Goal: Transaction & Acquisition: Purchase product/service

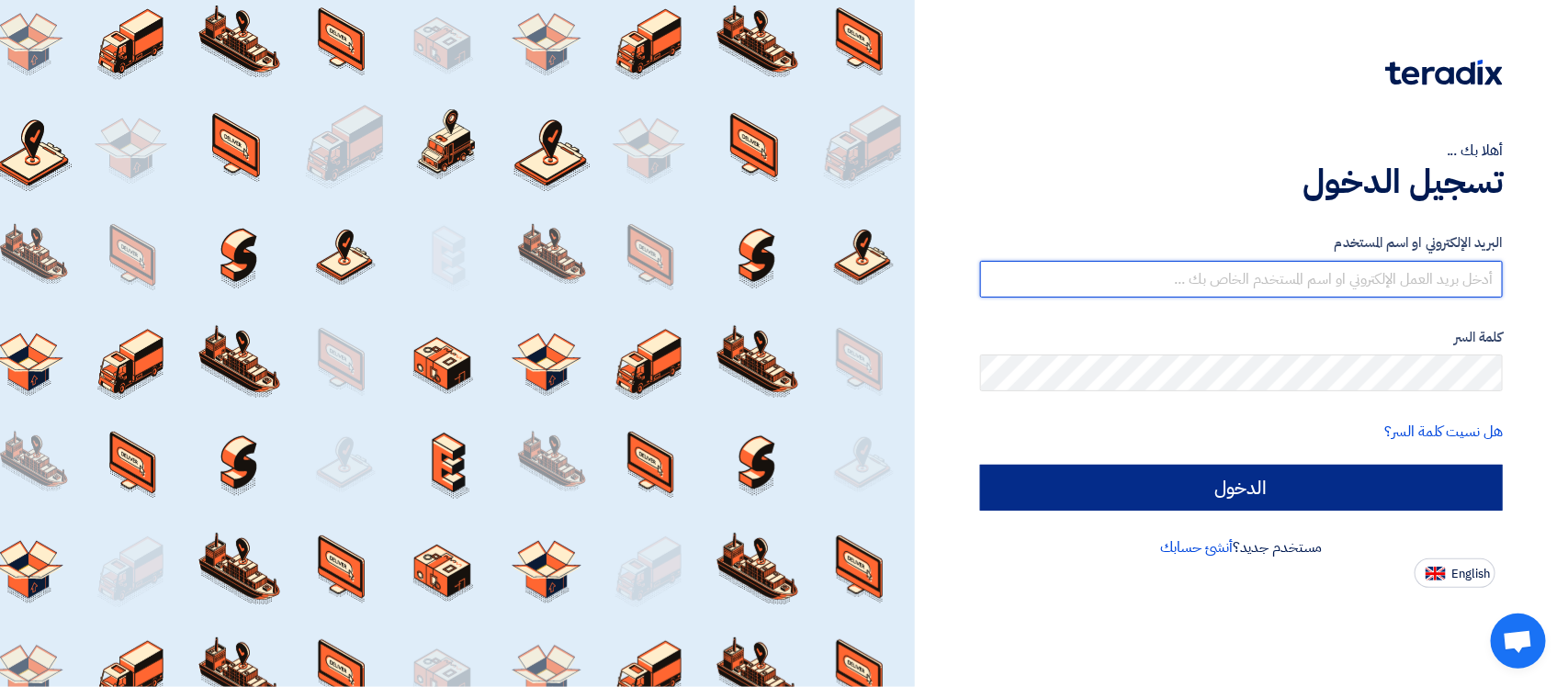
type input "[EMAIL_ADDRESS][DOMAIN_NAME]"
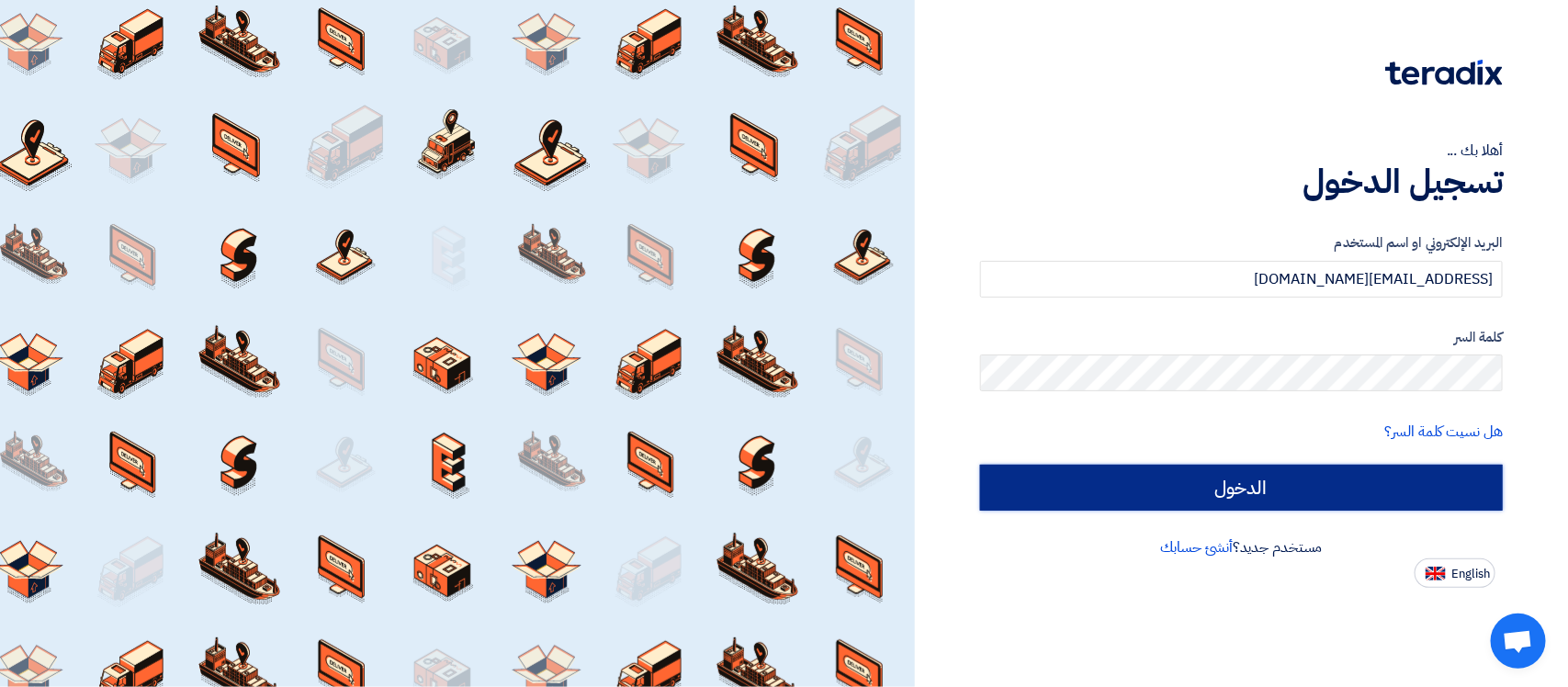
click at [1346, 475] on input "الدخول" at bounding box center [1242, 488] width 523 height 46
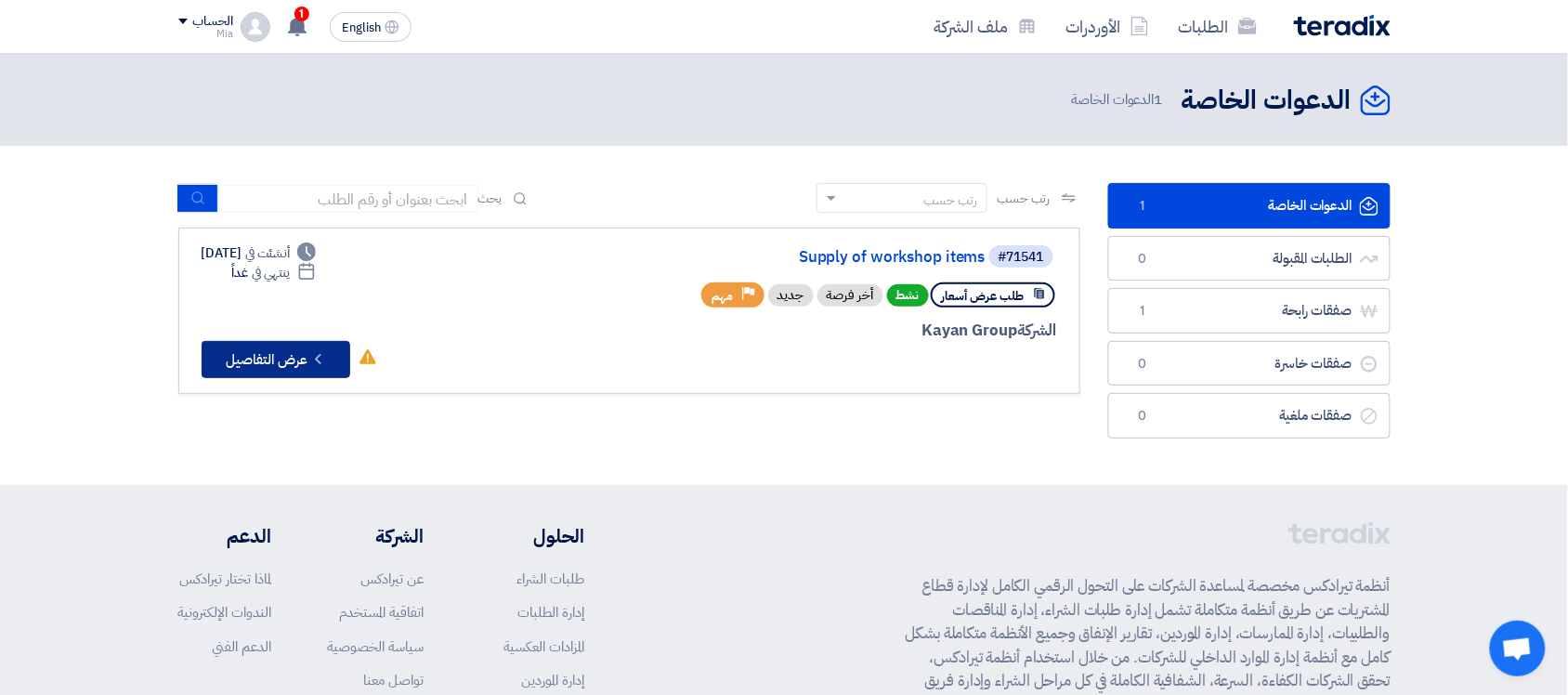
click at [281, 350] on button "Check details عرض التفاصيل" at bounding box center [276, 359] width 148 height 37
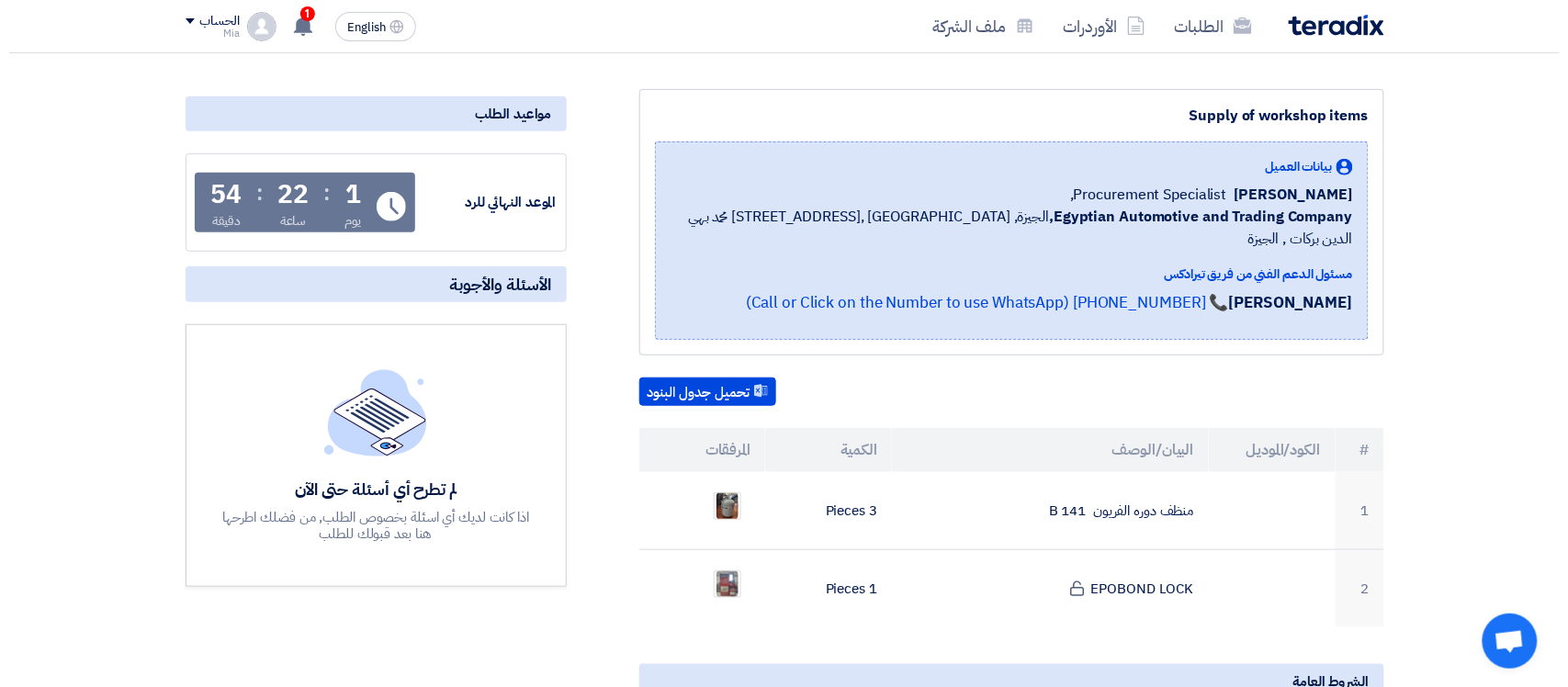
scroll to position [230, 0]
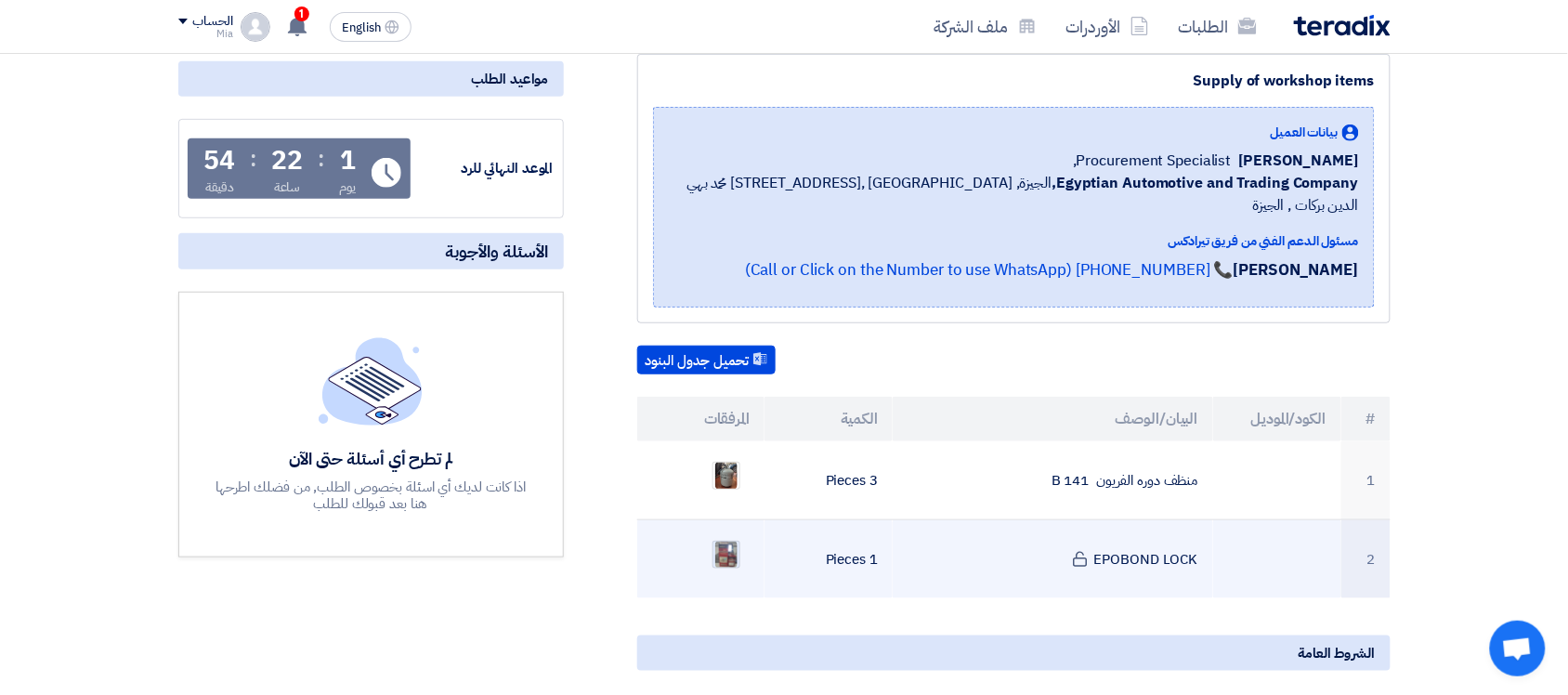
click at [732, 539] on img at bounding box center [726, 554] width 26 height 33
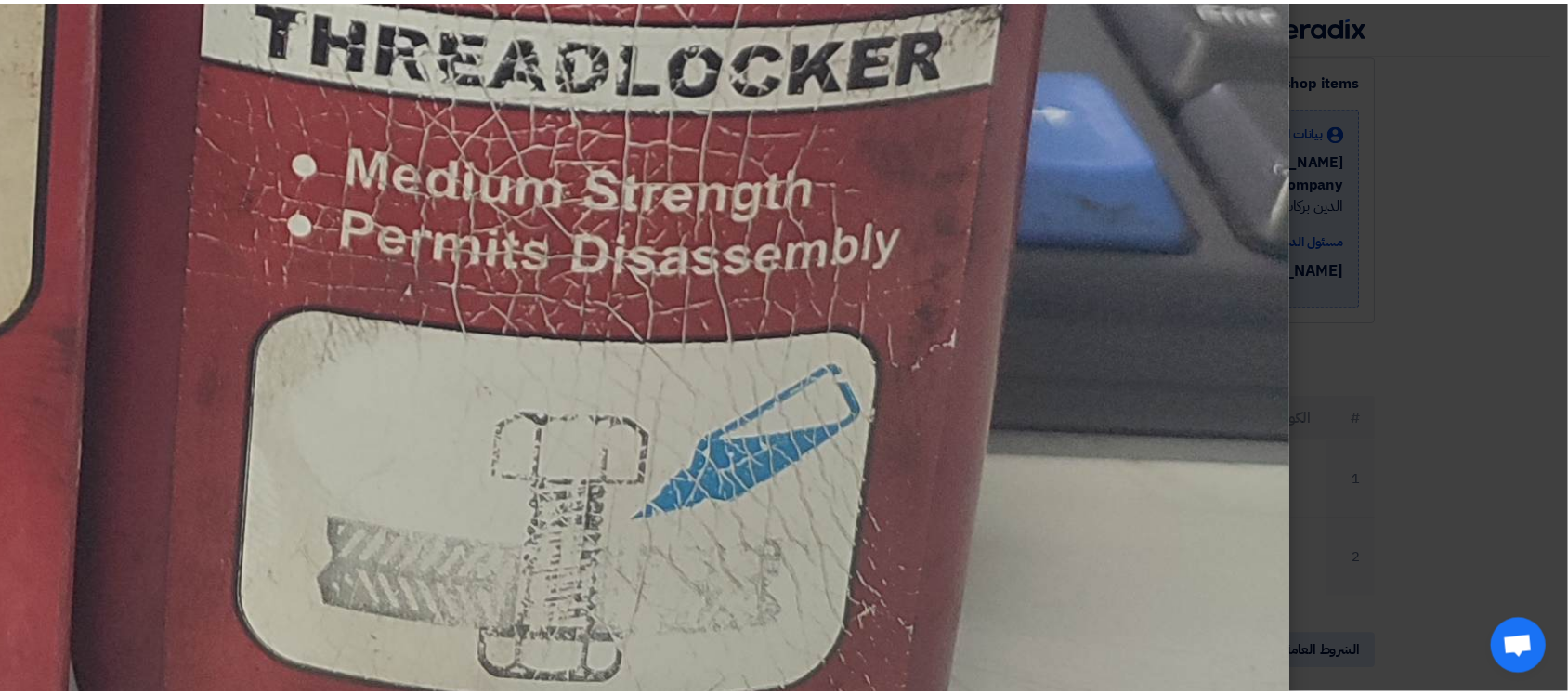
scroll to position [3020, 0]
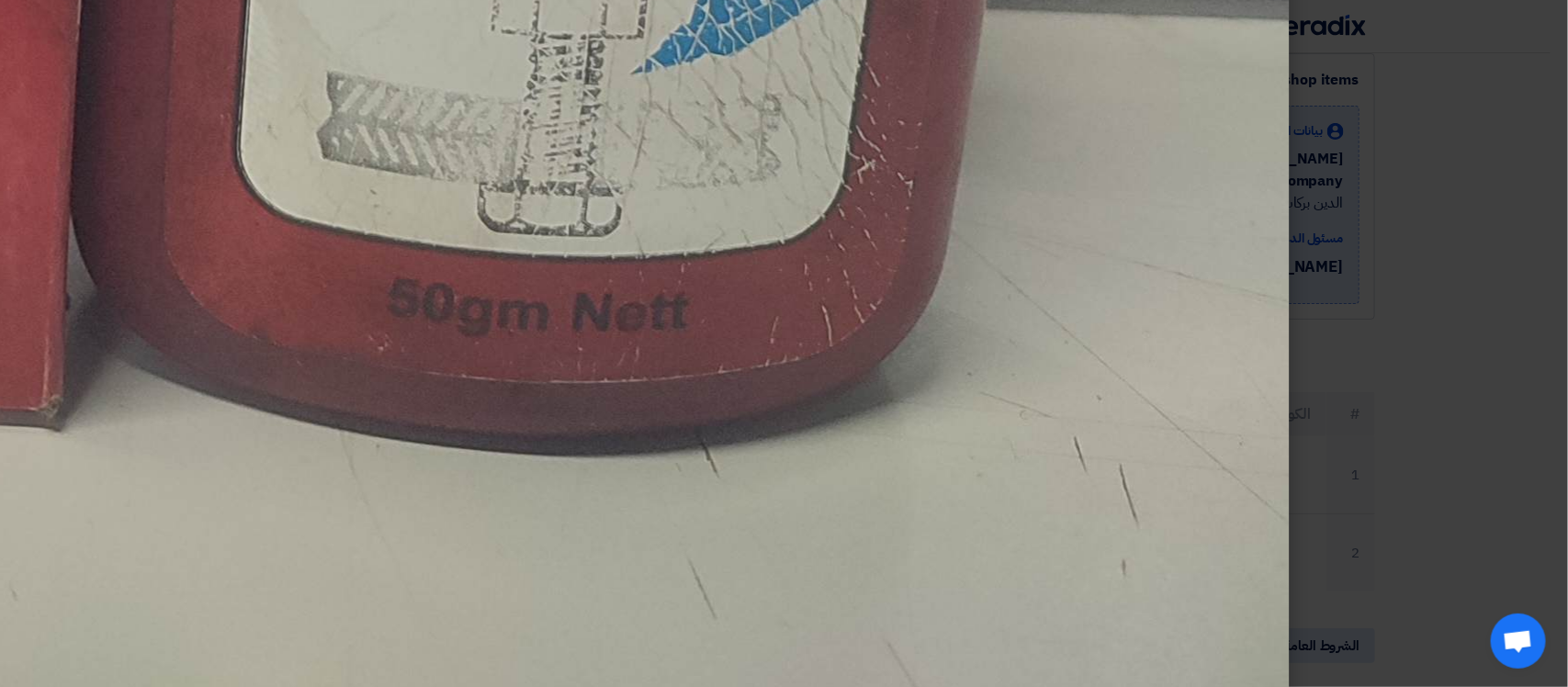
click at [1489, 239] on modal-container at bounding box center [784, 344] width 1568 height 687
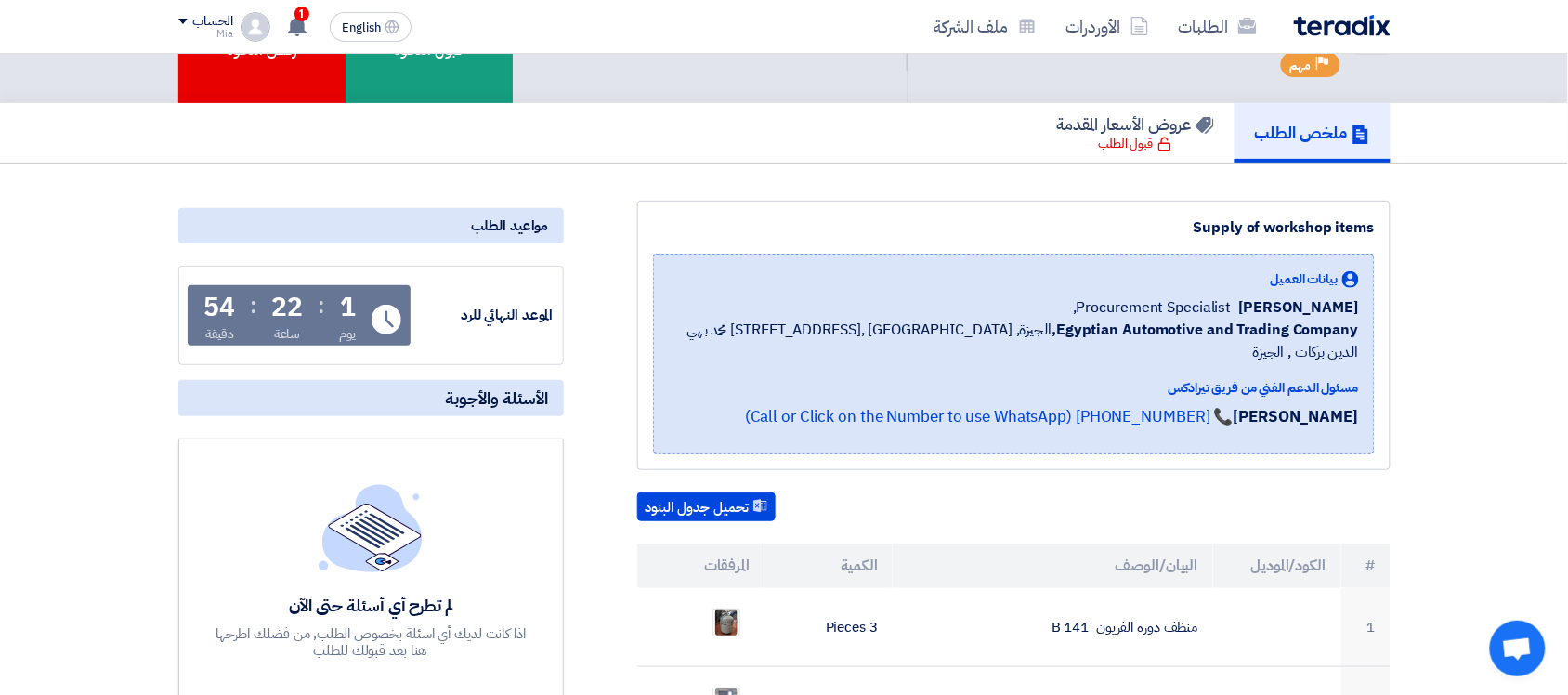
scroll to position [0, 0]
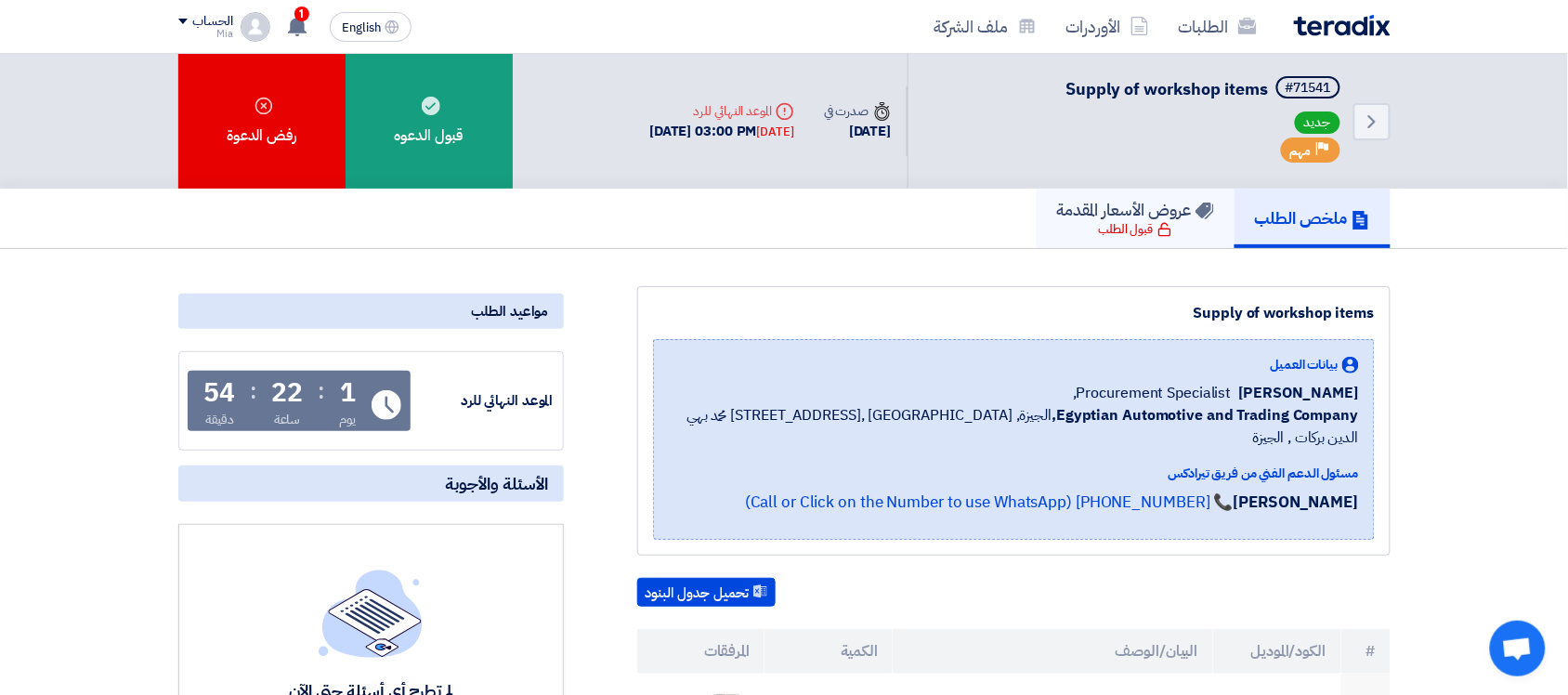
click at [1130, 214] on h5 "عروض الأسعار المقدمة" at bounding box center [1135, 210] width 157 height 21
click at [1135, 224] on div "قبول الطلب" at bounding box center [1135, 229] width 73 height 19
click at [1135, 228] on div "قبول الطلب" at bounding box center [1135, 229] width 73 height 19
drag, startPoint x: 1135, startPoint y: 228, endPoint x: 302, endPoint y: 222, distance: 833.0
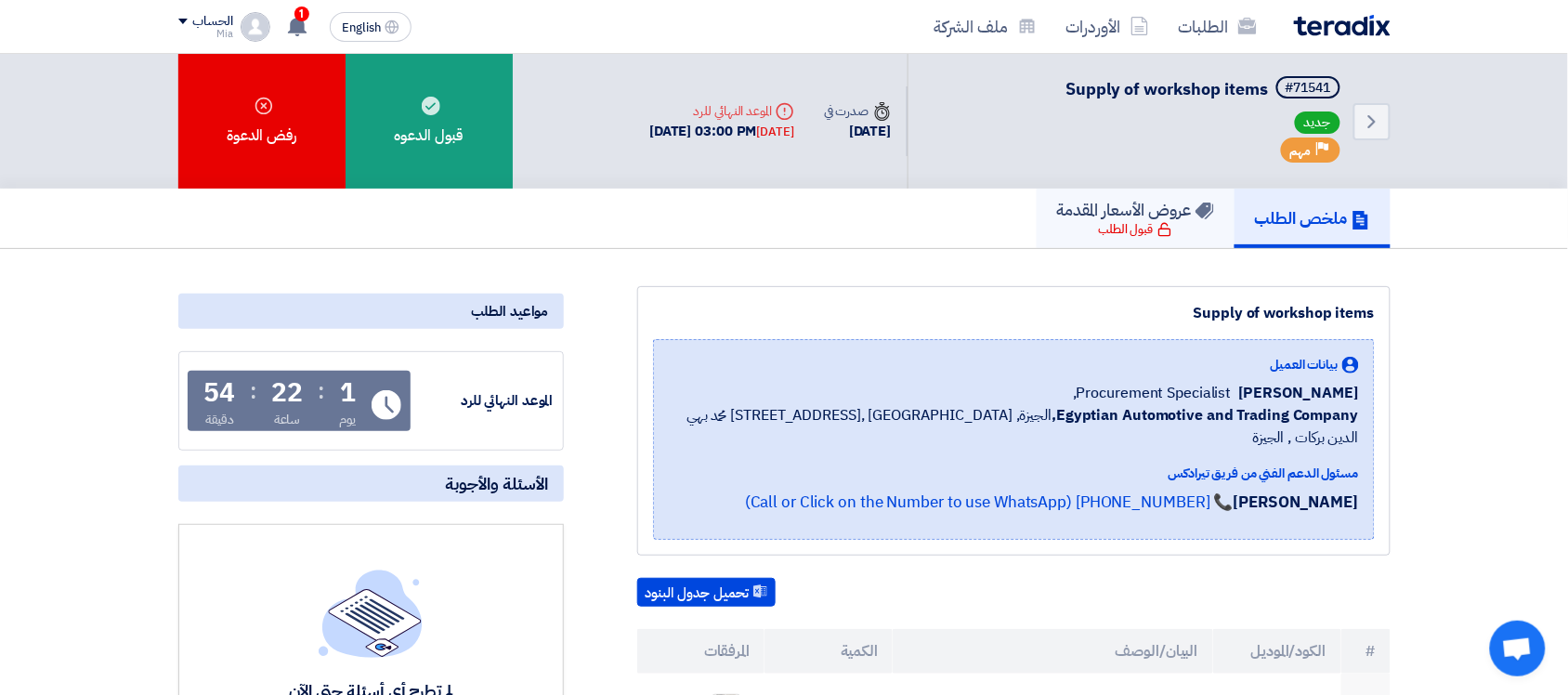
click at [1134, 228] on div "قبول الطلب" at bounding box center [1135, 229] width 73 height 19
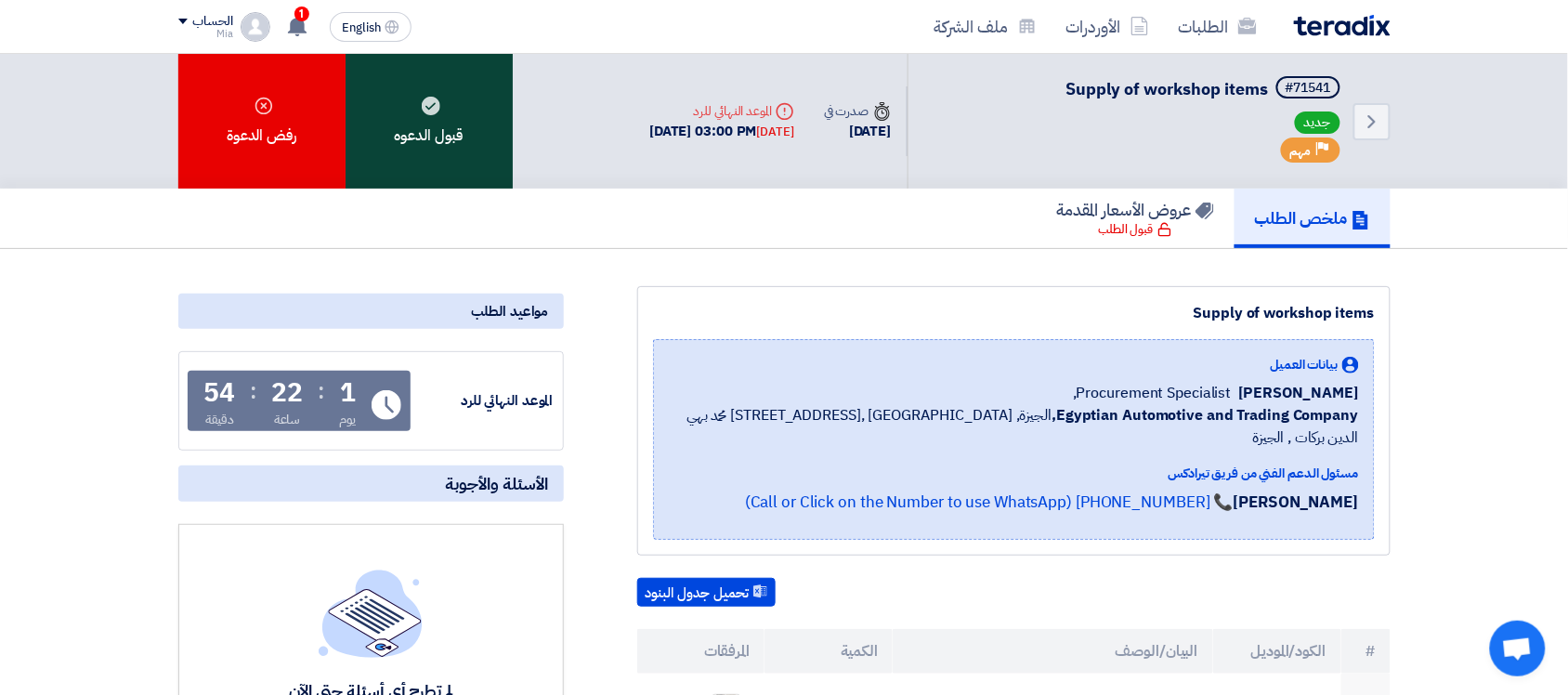
click at [417, 145] on div "قبول الدعوه" at bounding box center [428, 121] width 167 height 135
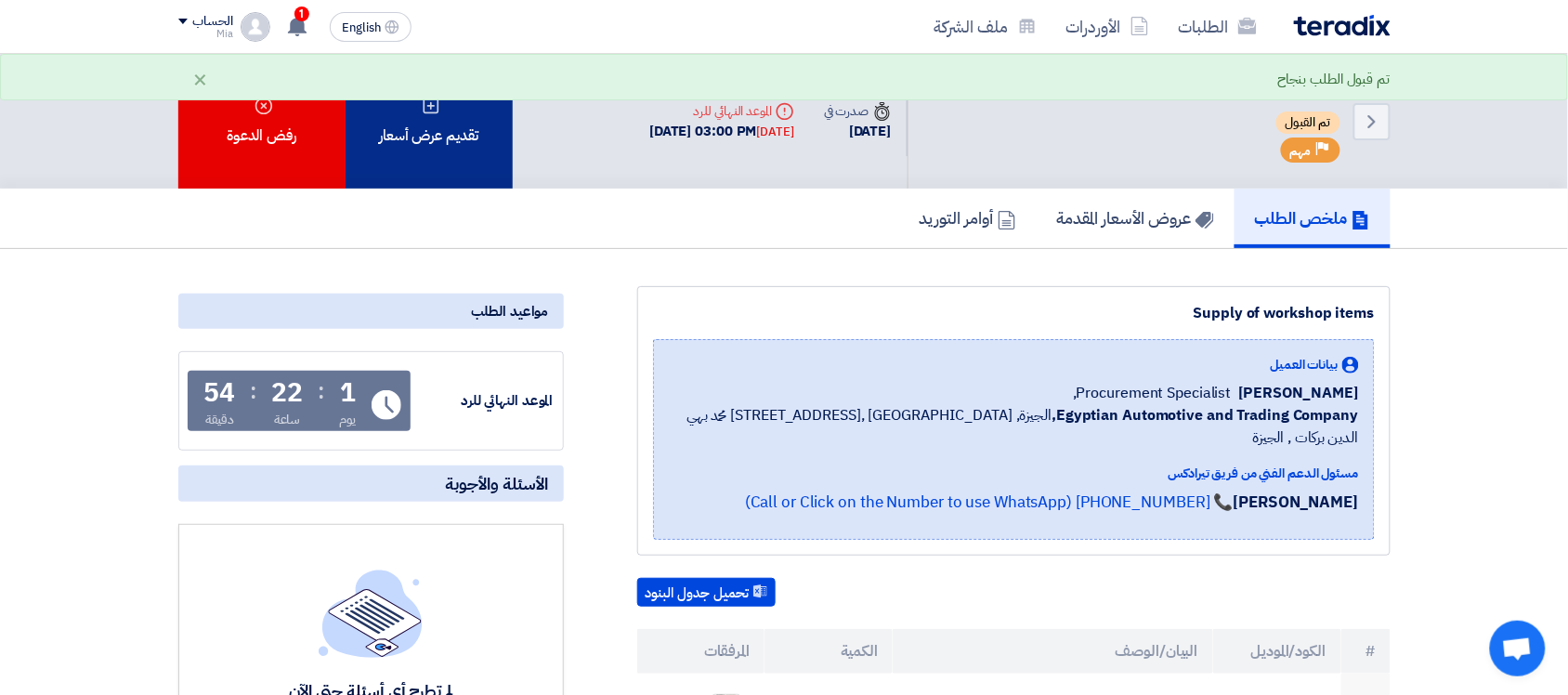
click at [436, 155] on div "تقديم عرض أسعار" at bounding box center [428, 121] width 167 height 135
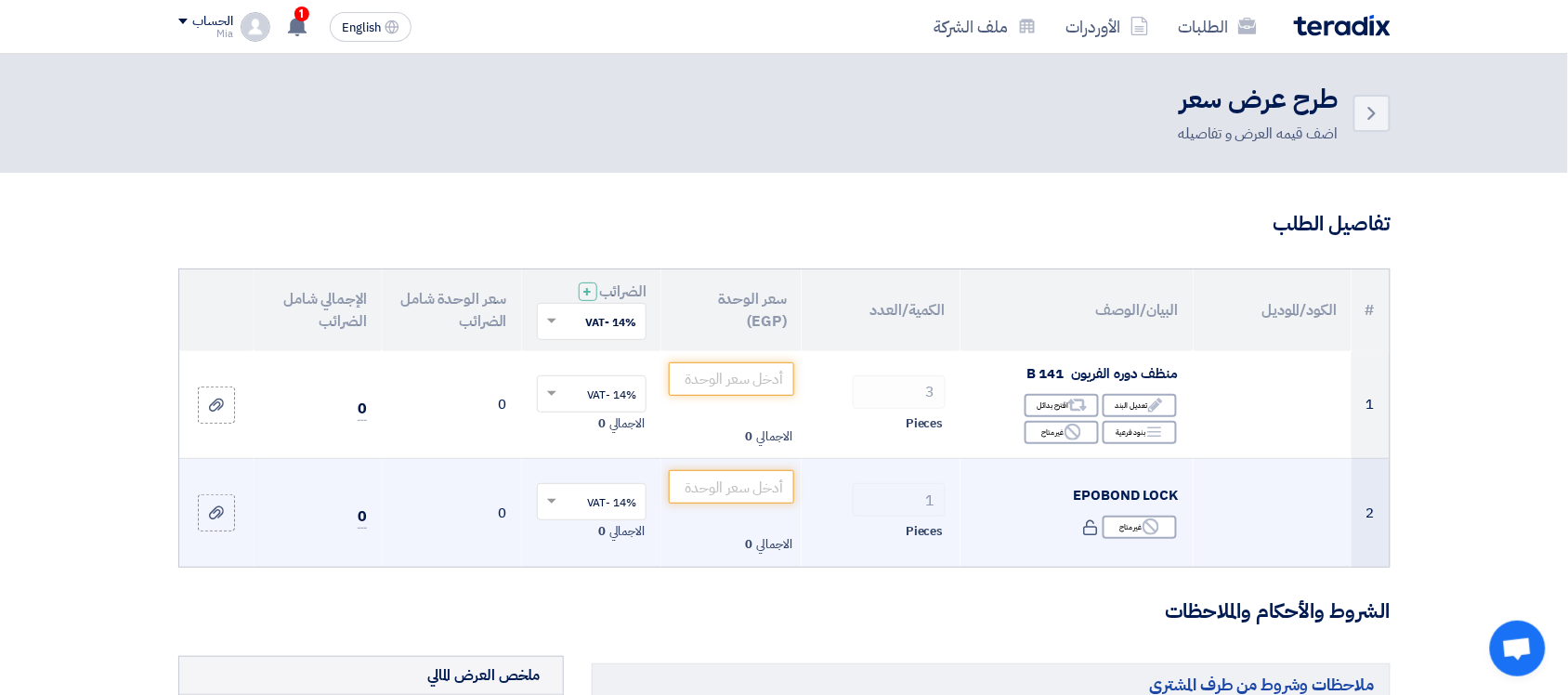
scroll to position [116, 0]
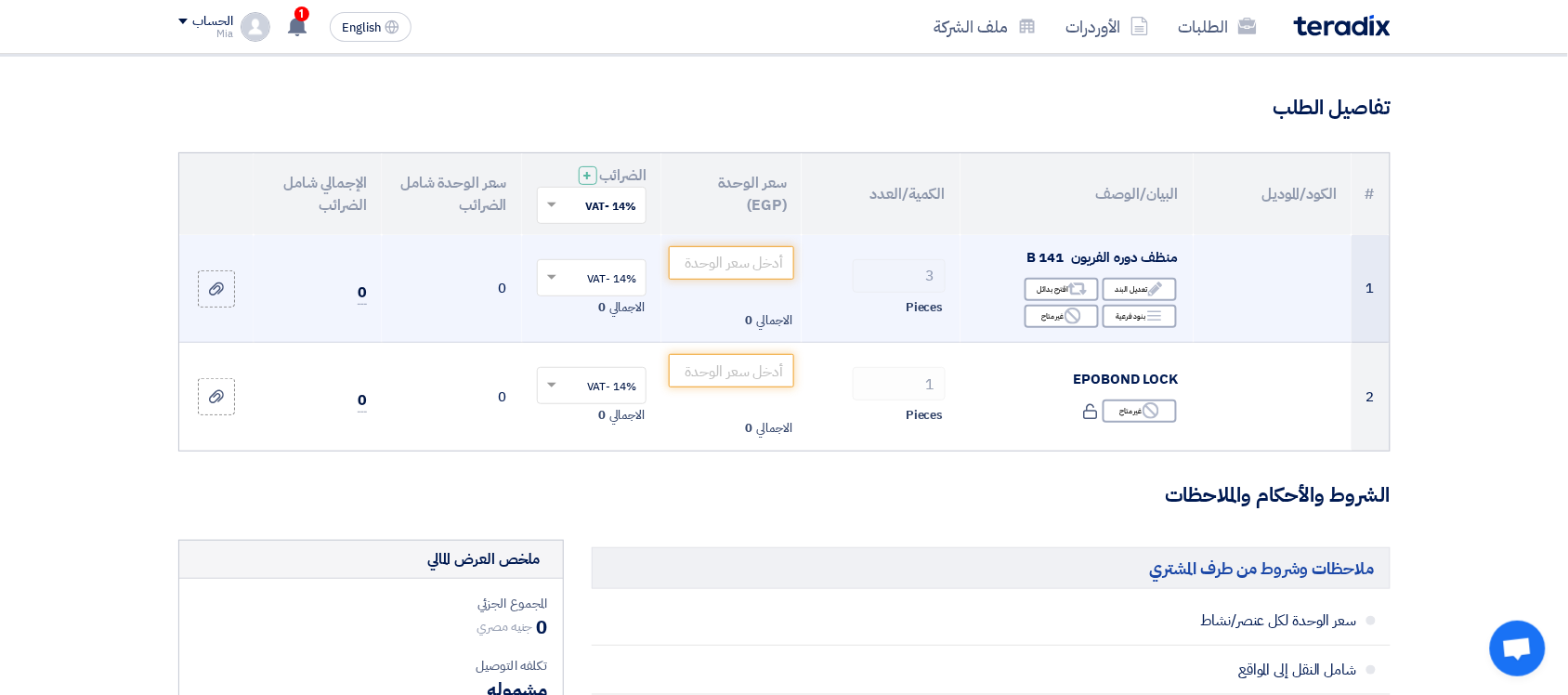
click at [1055, 267] on span "منظف دوره الفريون 141 B" at bounding box center [1103, 257] width 152 height 20
click at [1053, 254] on span "منظف دوره الفريون 141 B" at bounding box center [1103, 257] width 152 height 20
click at [1122, 294] on div "Edit تعديل البند" at bounding box center [1140, 290] width 74 height 23
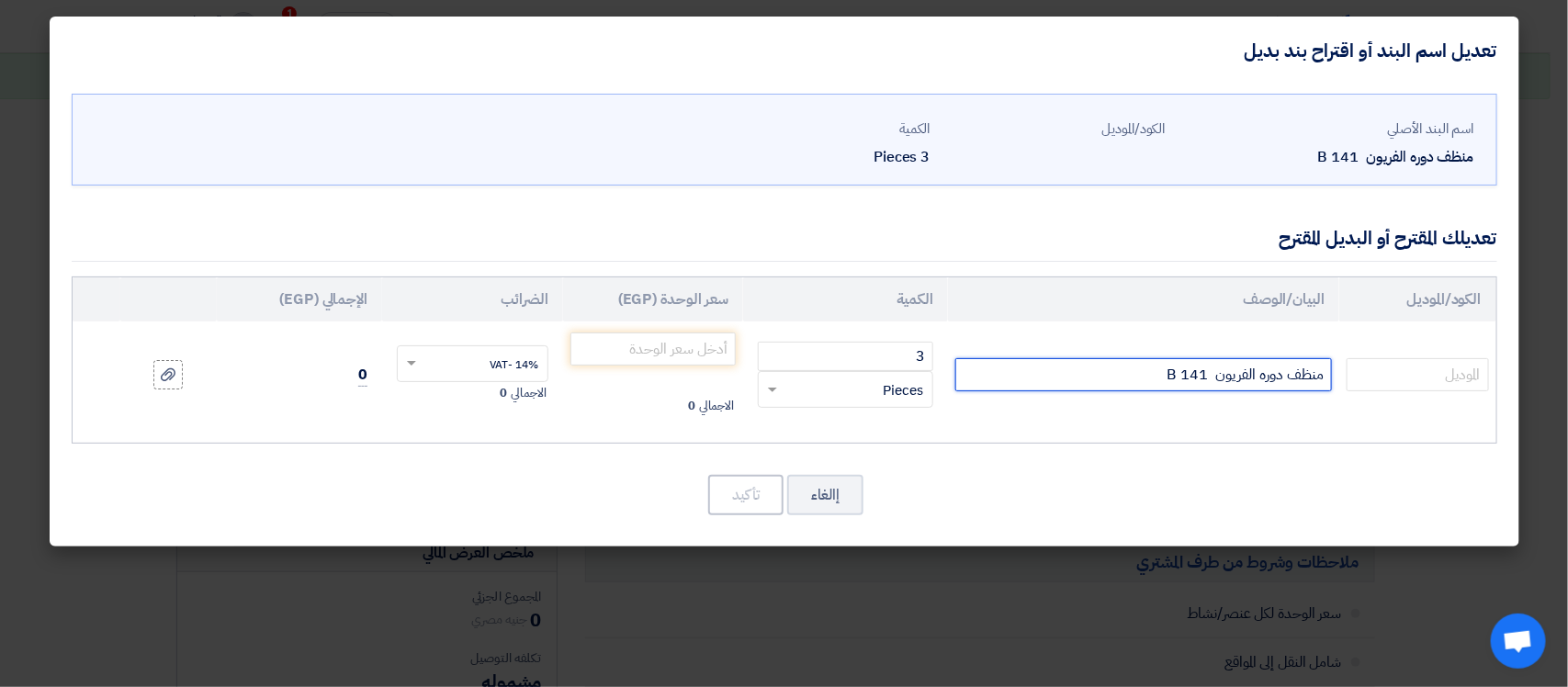
click at [1151, 379] on input "منظف دوره الفريون 141 B" at bounding box center [1143, 374] width 376 height 33
click at [162, 373] on icon at bounding box center [168, 374] width 14 height 14
click at [0, 0] on input "file" at bounding box center [0, 0] width 0 height 0
click at [1220, 377] on input "منظف دوره الفريون 141ا" at bounding box center [1143, 374] width 376 height 33
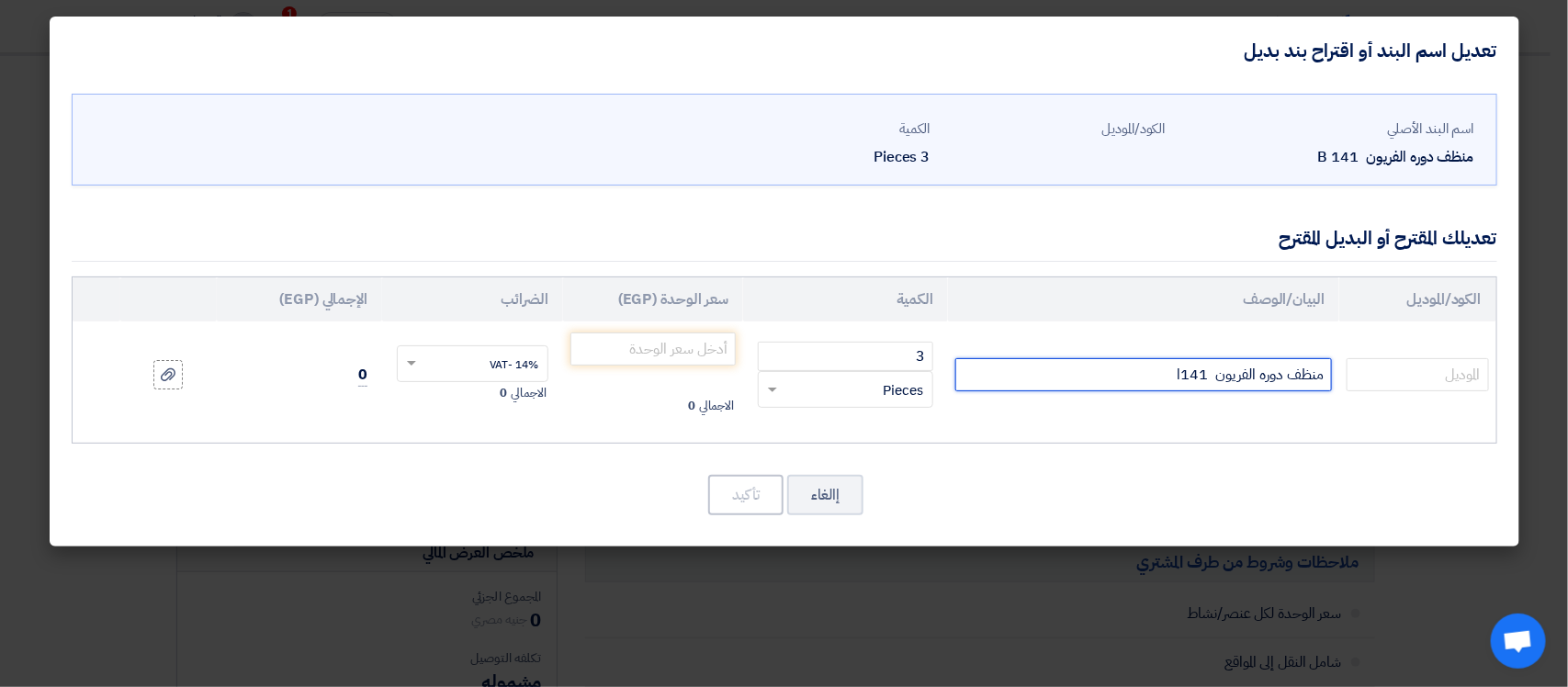
click at [1220, 377] on input "منظف دوره الفريون 141ا" at bounding box center [1143, 374] width 376 height 33
click at [1182, 377] on input "منظف دوره الفريون 141ا" at bounding box center [1143, 374] width 376 height 33
drag, startPoint x: 1167, startPoint y: 373, endPoint x: 1206, endPoint y: 371, distance: 39.1
click at [1206, 371] on input "منظف دوره الفريون 141ا" at bounding box center [1143, 374] width 376 height 33
paste input "HCFC 141b D 13.60 KG"
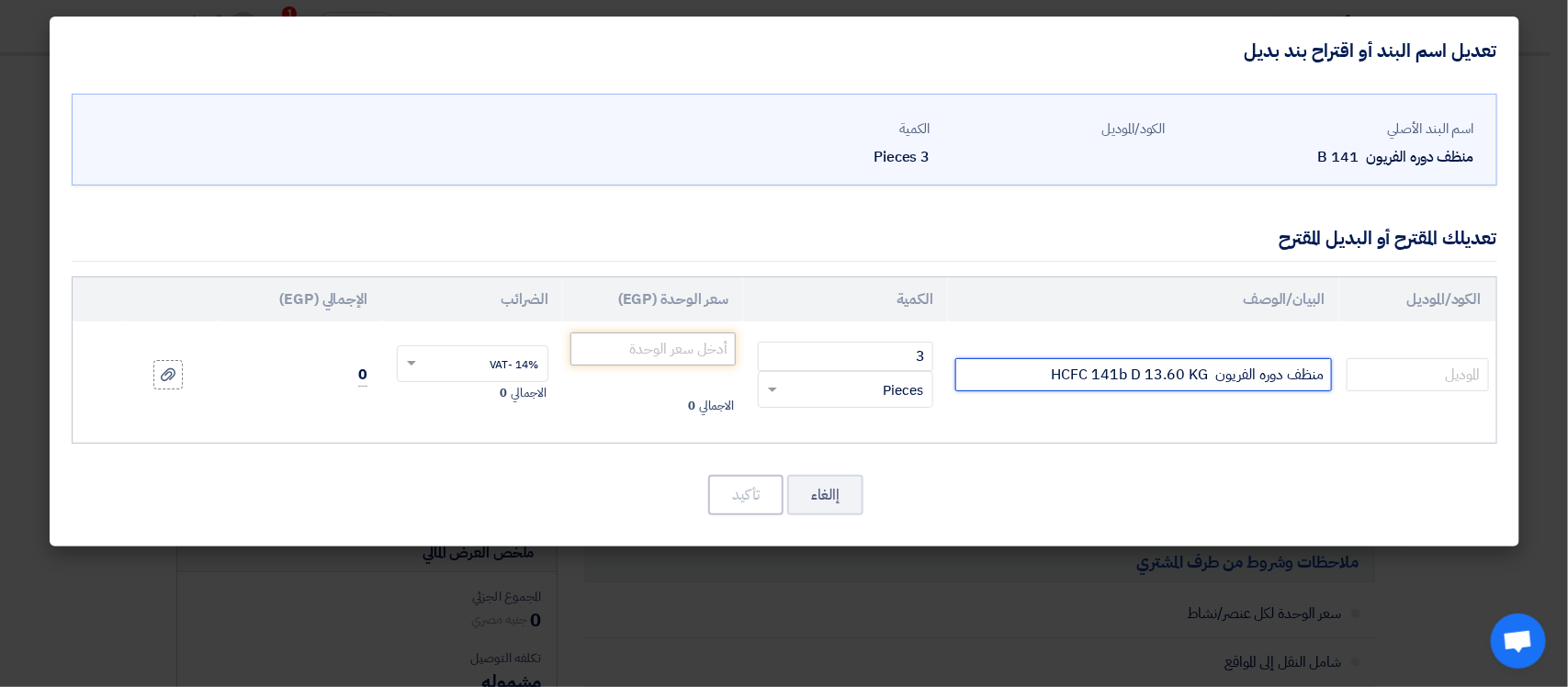
type input "منظف دوره الفريون HCFC 141b D 13.60 KG"
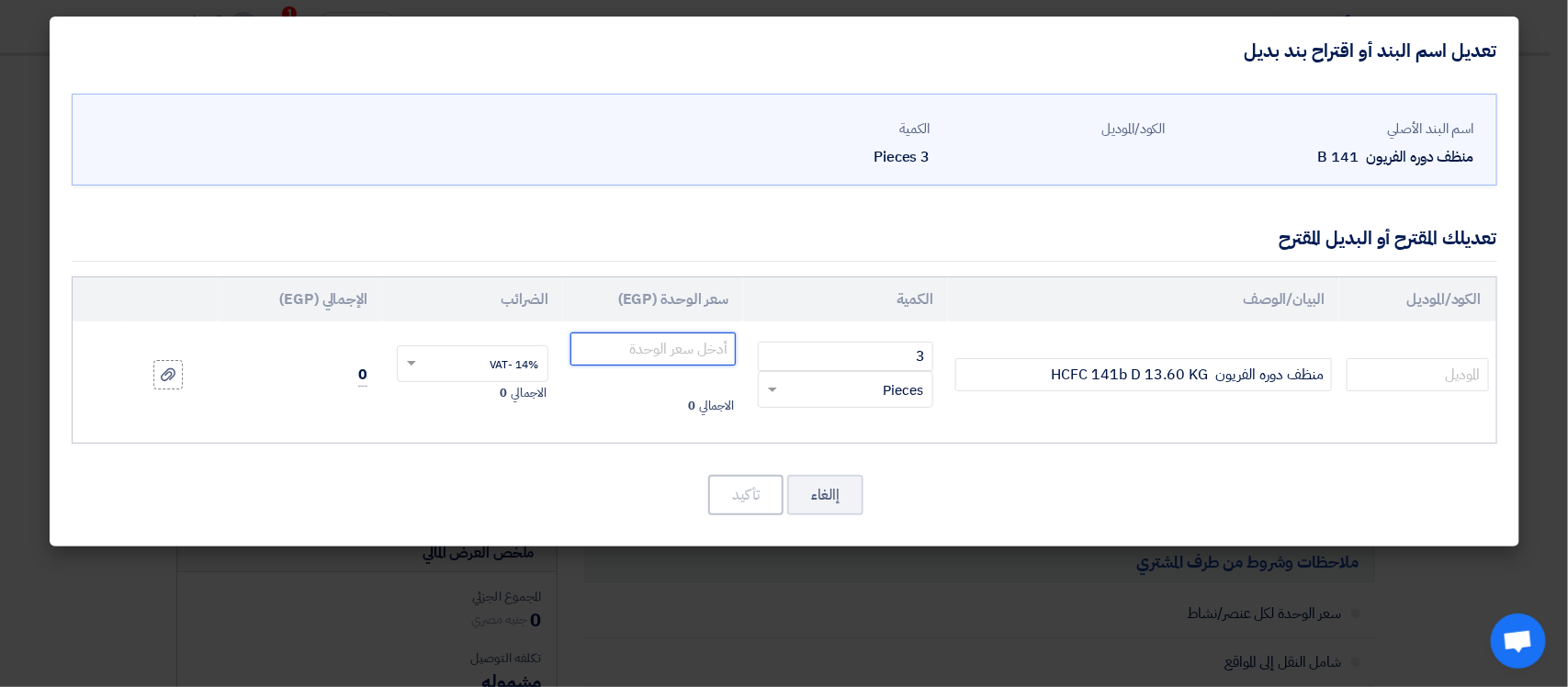
click at [694, 354] on input "number" at bounding box center [653, 349] width 166 height 33
type input "13950"
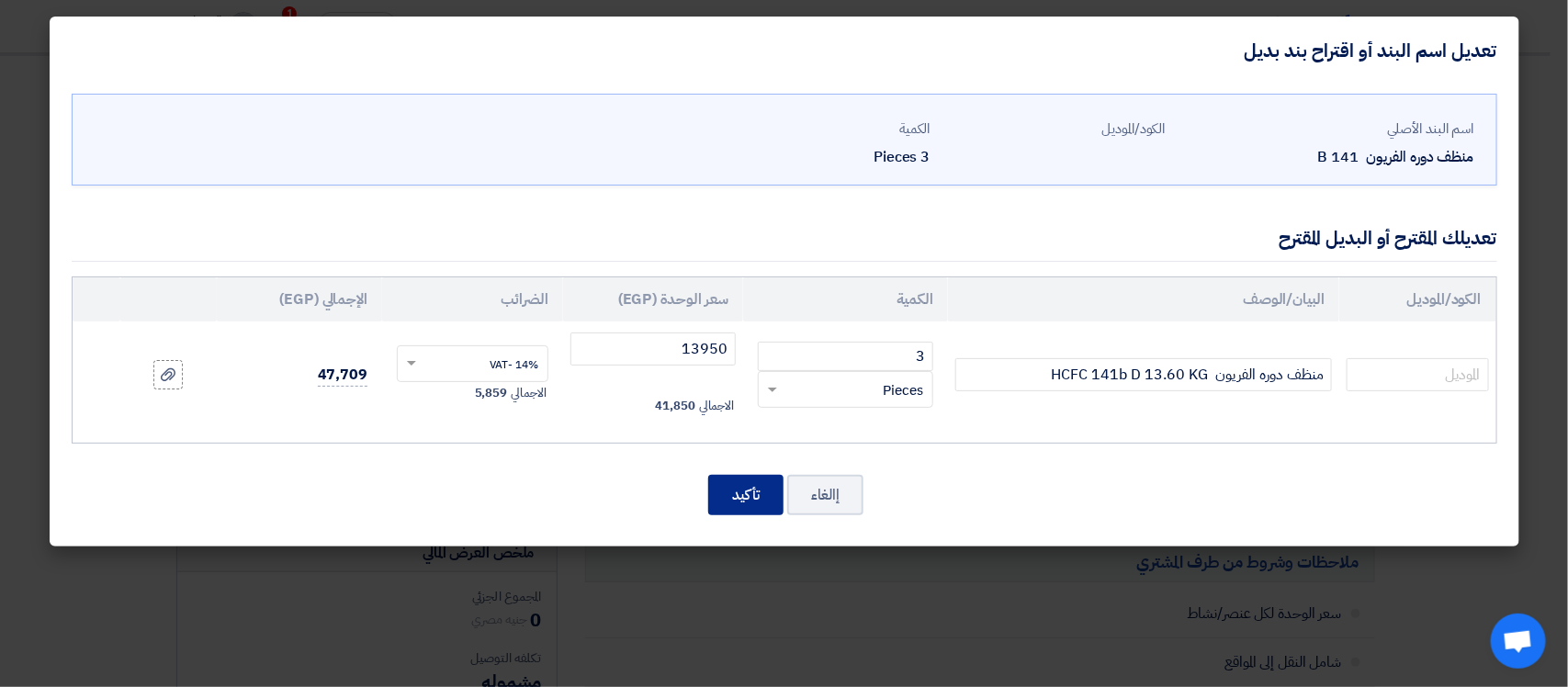
click at [751, 489] on button "تأكيد" at bounding box center [746, 495] width 75 height 41
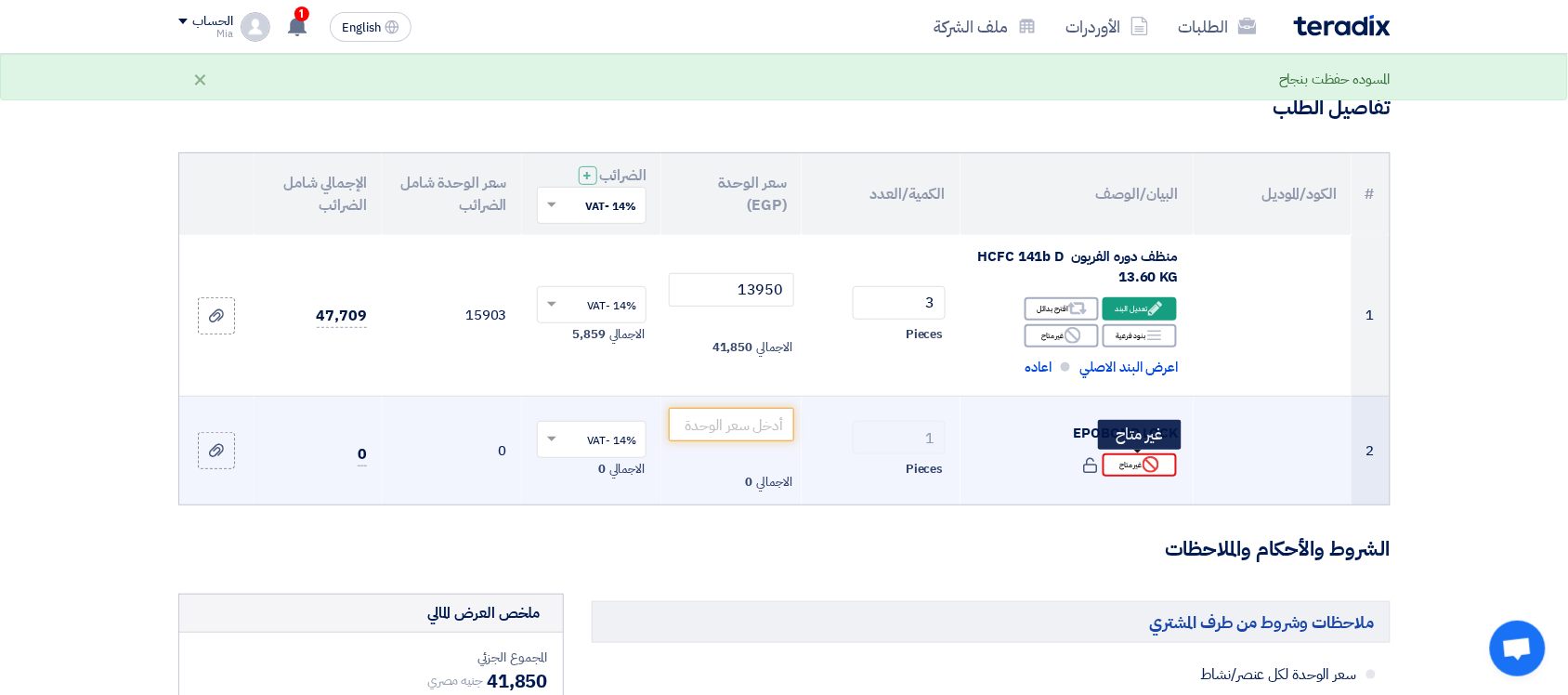
click at [1154, 467] on icon "Reject" at bounding box center [1150, 464] width 17 height 17
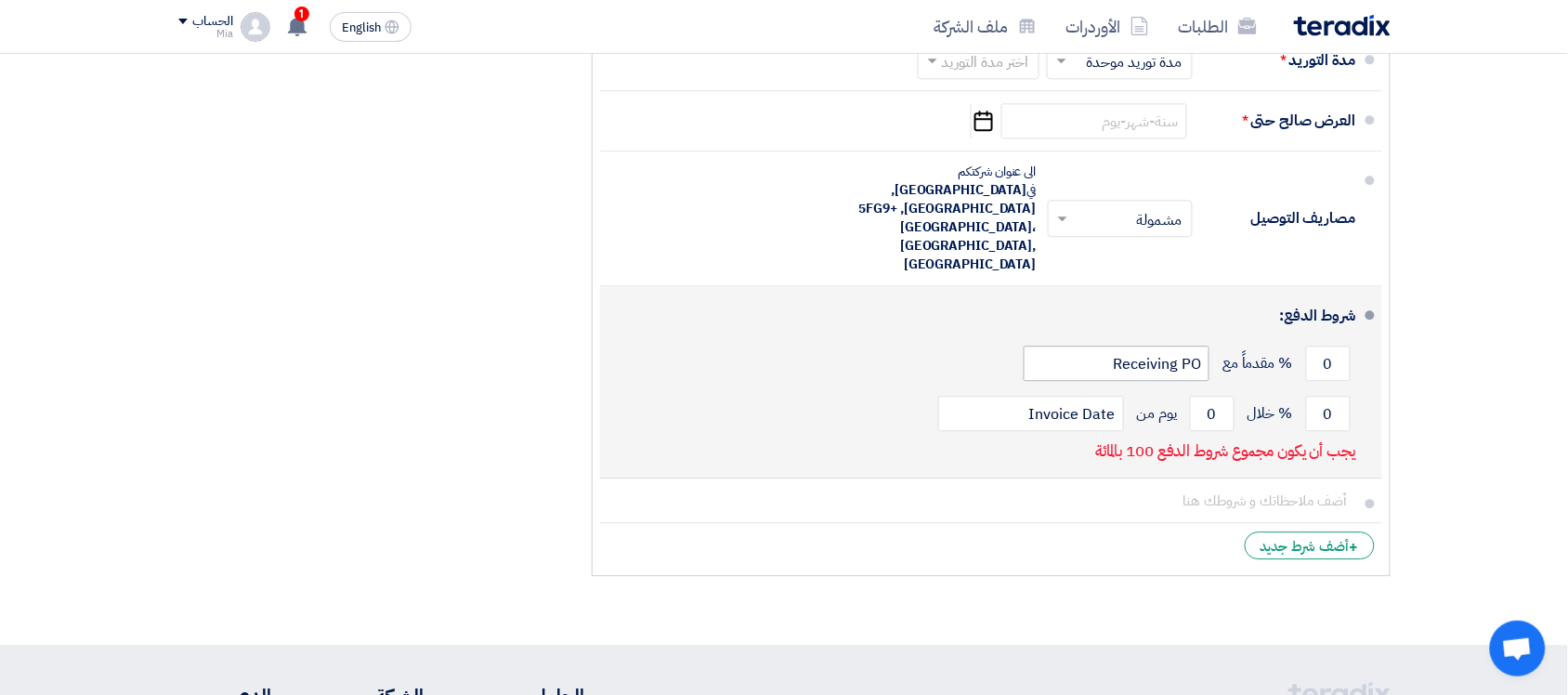
scroll to position [1278, 0]
click at [1319, 344] on input "0" at bounding box center [1329, 361] width 45 height 35
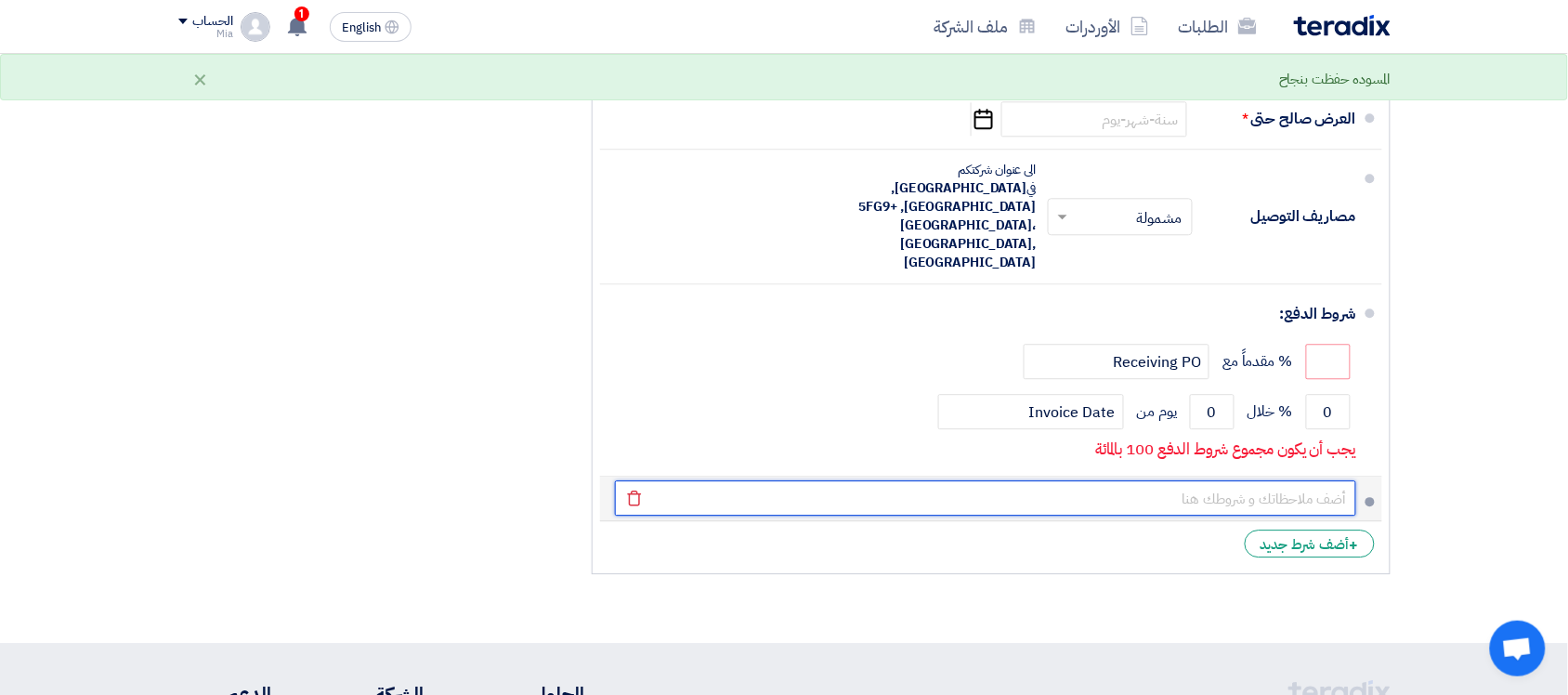
click at [894, 480] on input "text" at bounding box center [985, 498] width 742 height 35
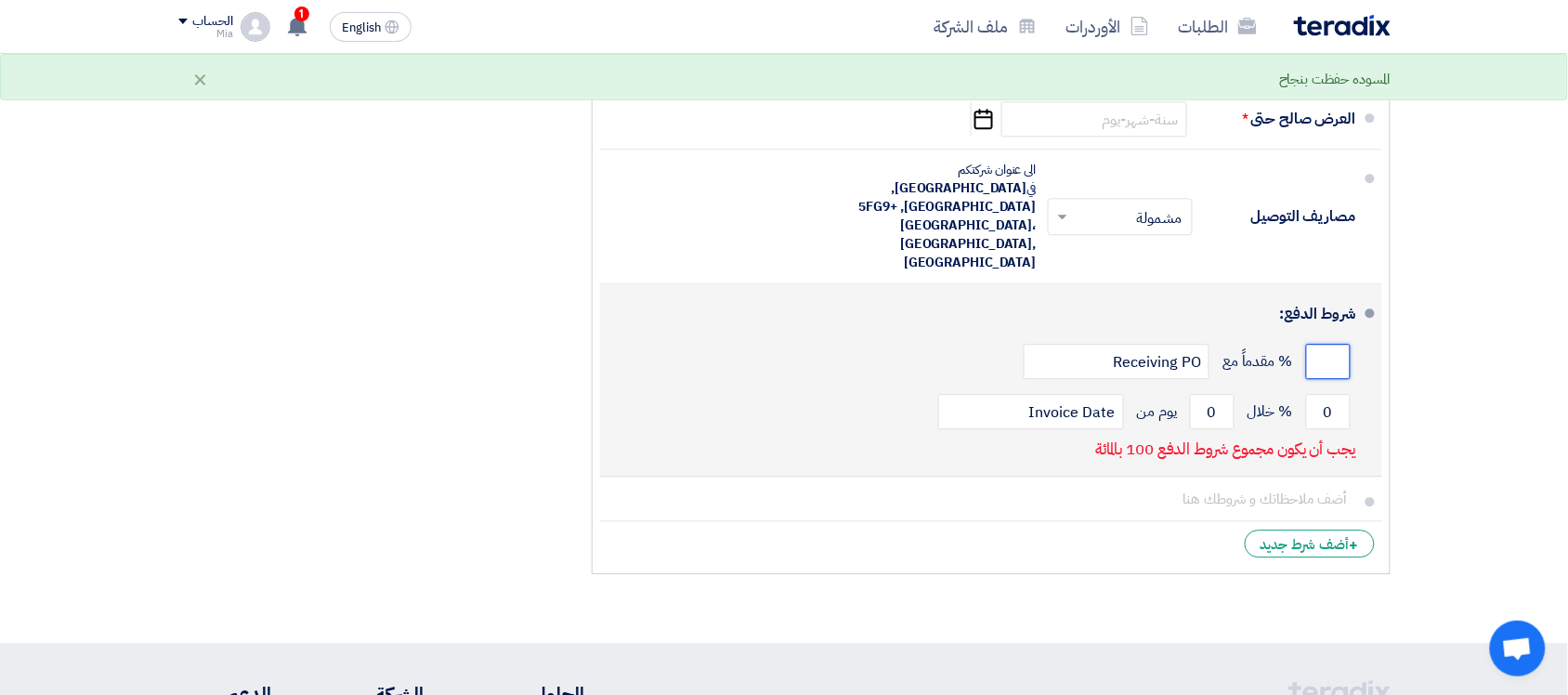
click at [1324, 344] on input "number" at bounding box center [1329, 361] width 45 height 35
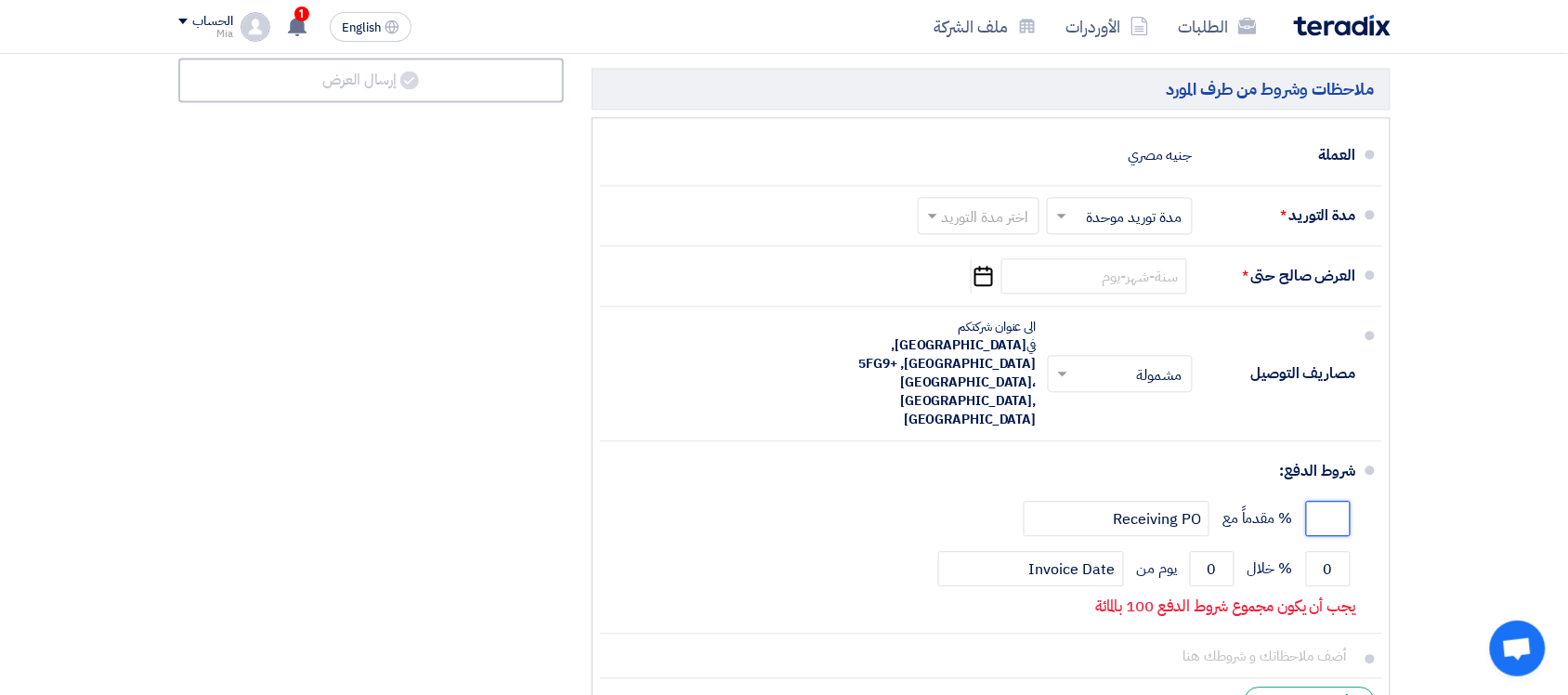
scroll to position [1162, 0]
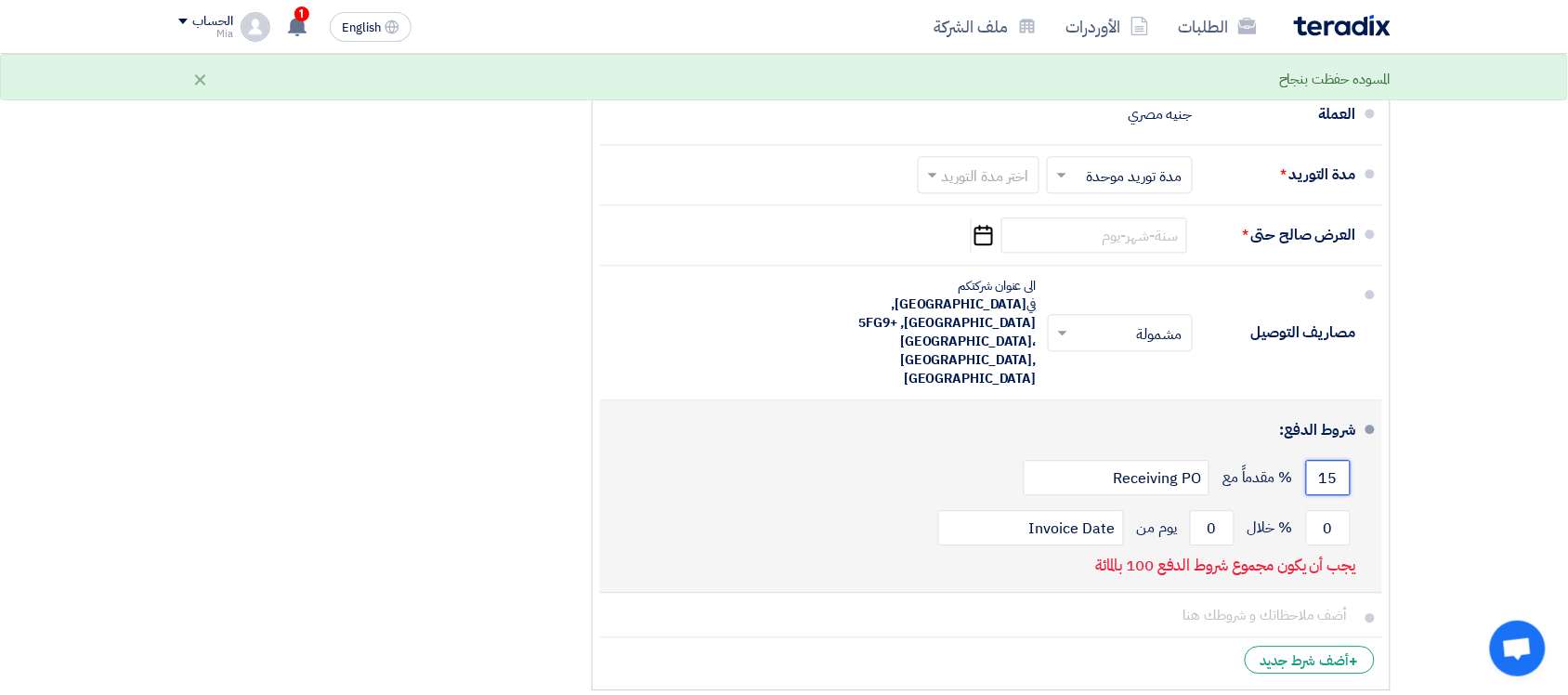
type input "1"
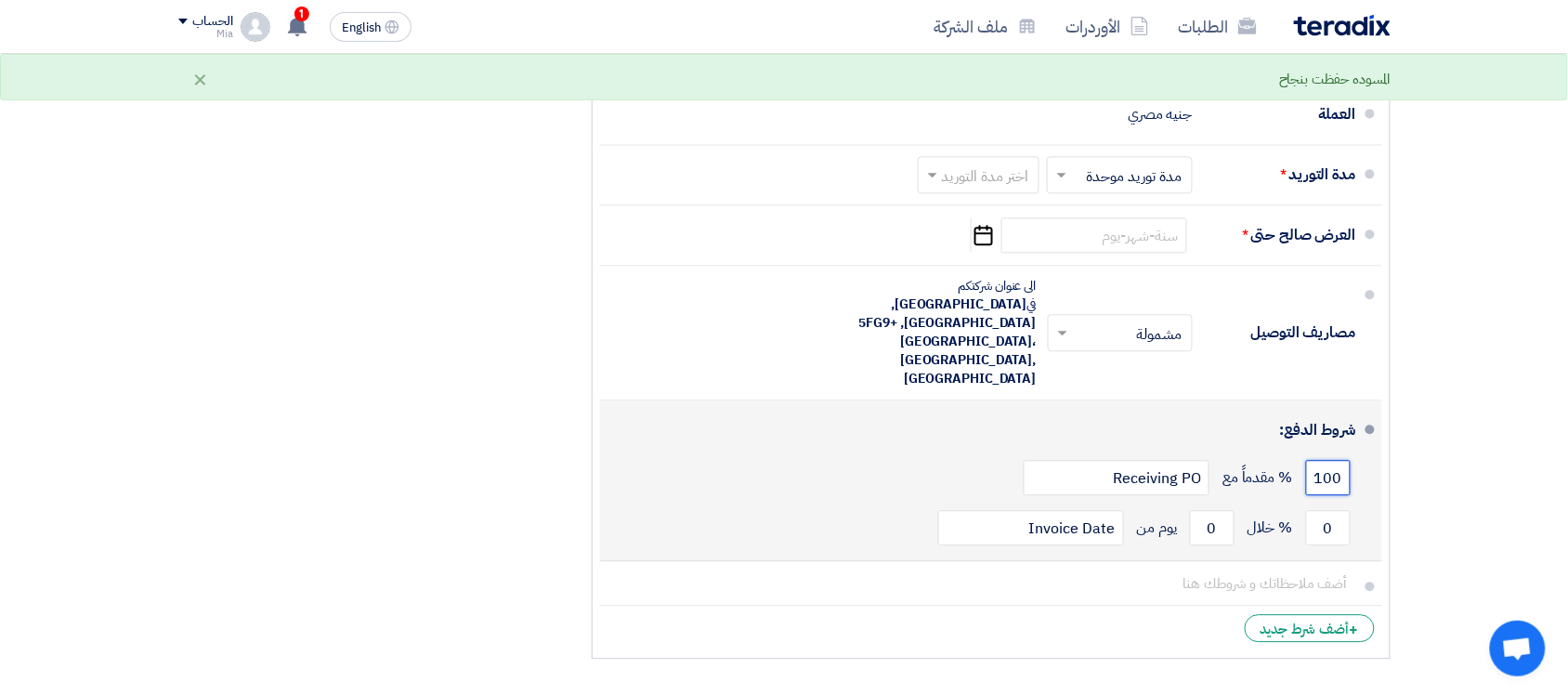
type input "100"
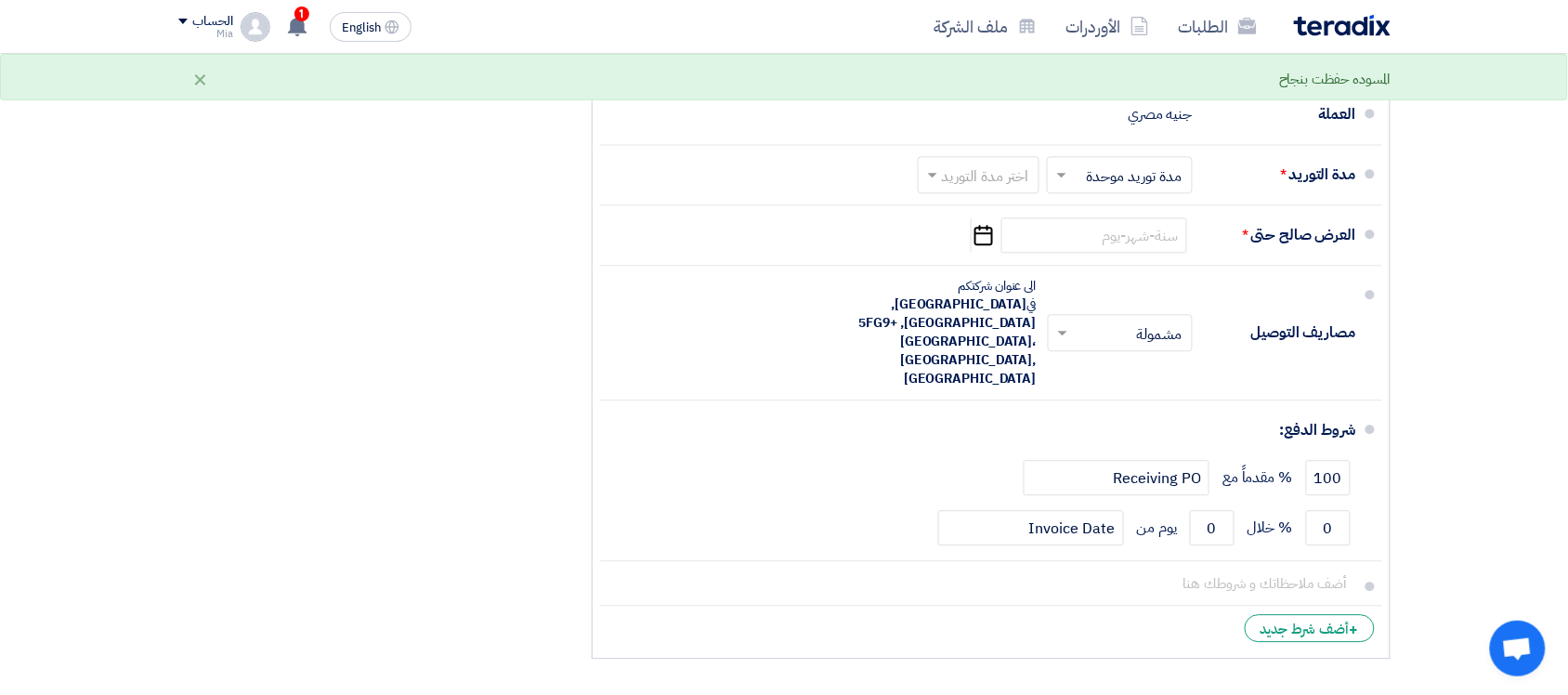
click at [689, 619] on ul "العملة جنيه مصري مدة التوريد * اختر مدة التوريد × مدة توريد موحدة ×" at bounding box center [990, 367] width 799 height 583
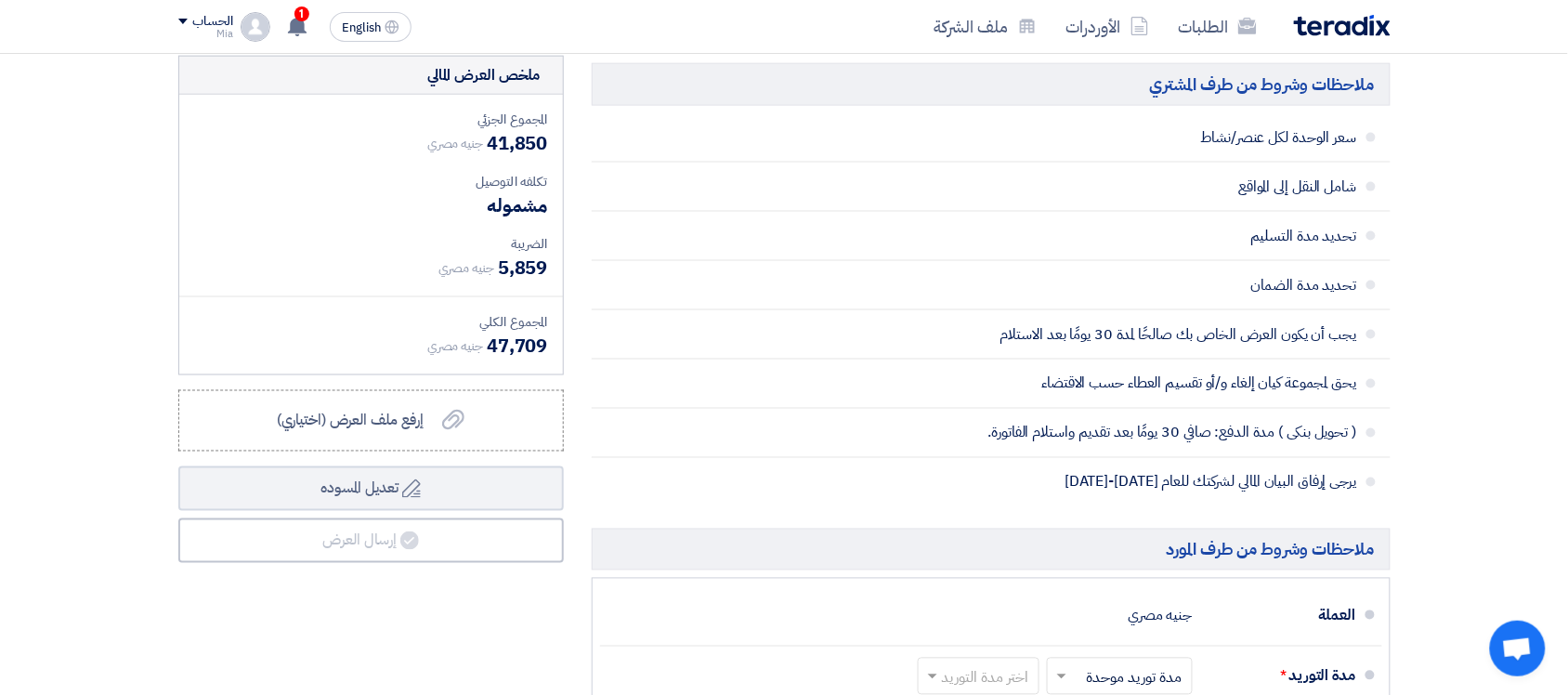
scroll to position [813, 0]
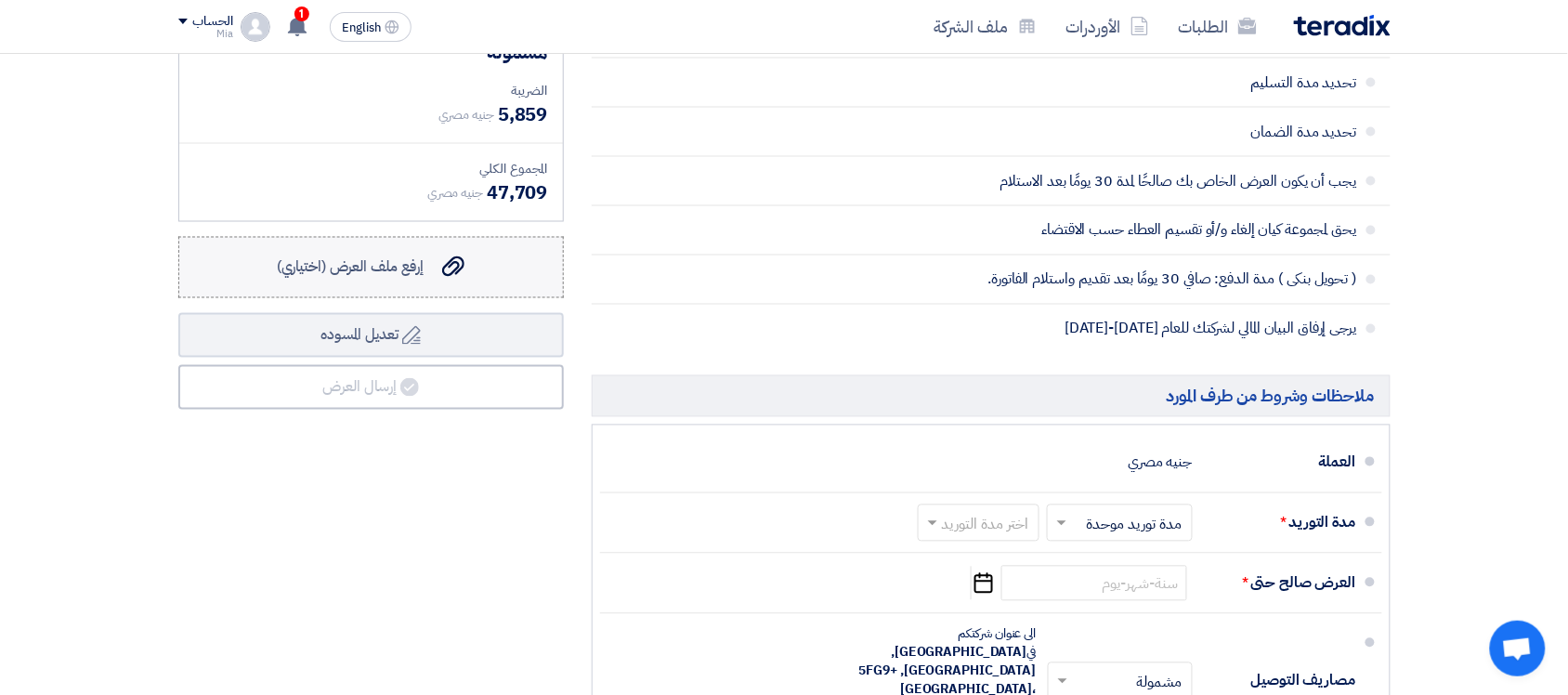
click at [404, 272] on span "إرفع ملف العرض (اختياري)" at bounding box center [350, 267] width 147 height 22
click at [0, 0] on input "إرفع ملف العرض (اختياري) إرفع ملف العرض (اختياري)" at bounding box center [0, 0] width 0 height 0
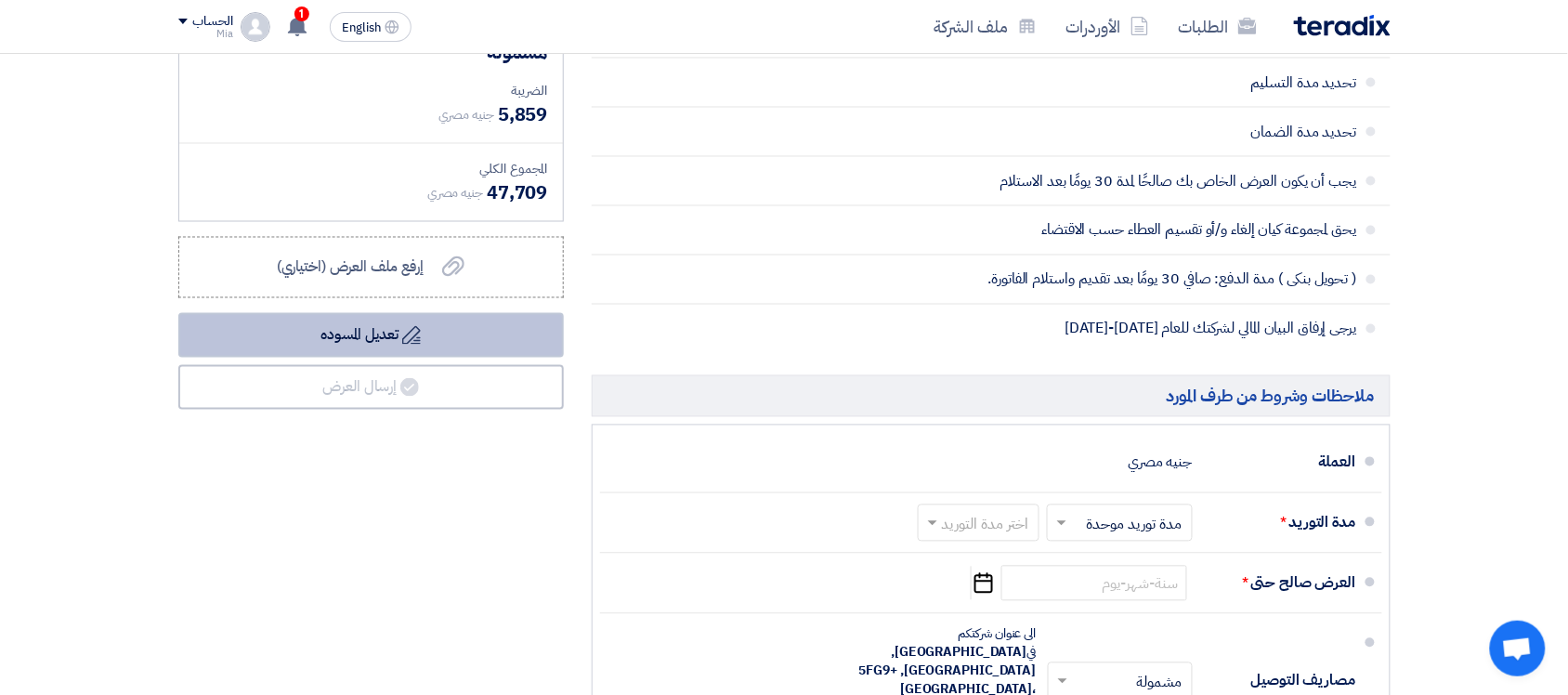
click at [391, 326] on button "Draft تعديل المسوده" at bounding box center [371, 336] width 385 height 45
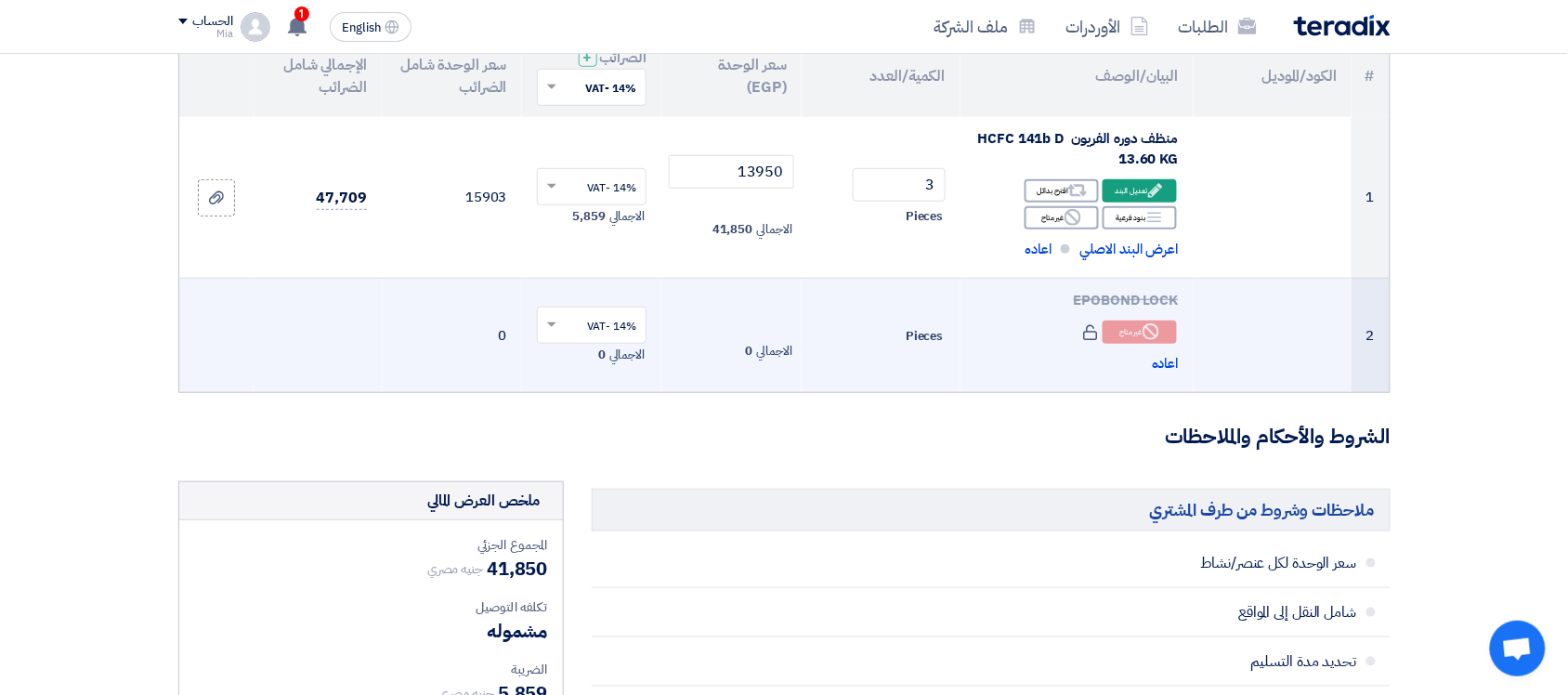
scroll to position [232, 0]
click at [1131, 328] on div "Reject غير متاح" at bounding box center [1140, 334] width 74 height 23
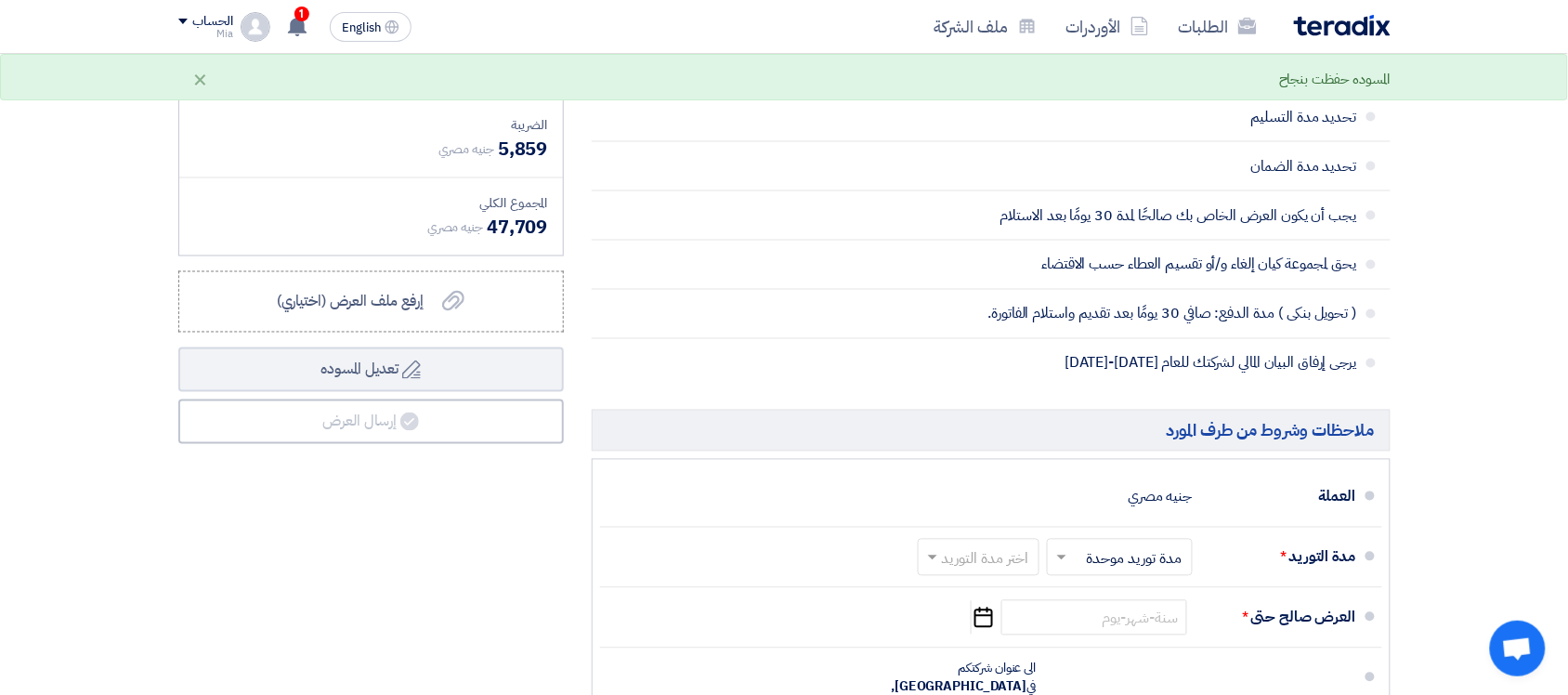
scroll to position [929, 0]
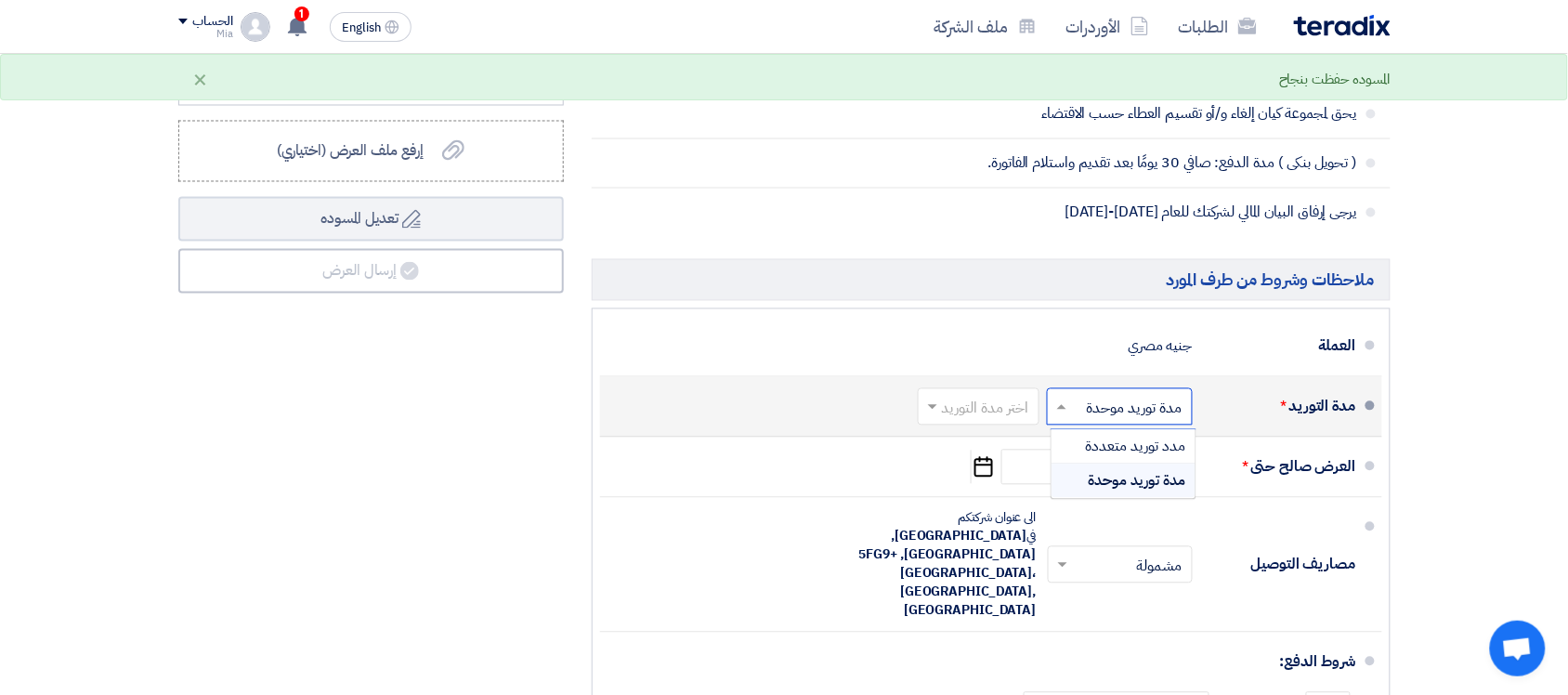
click at [1166, 407] on input "text" at bounding box center [1116, 410] width 137 height 27
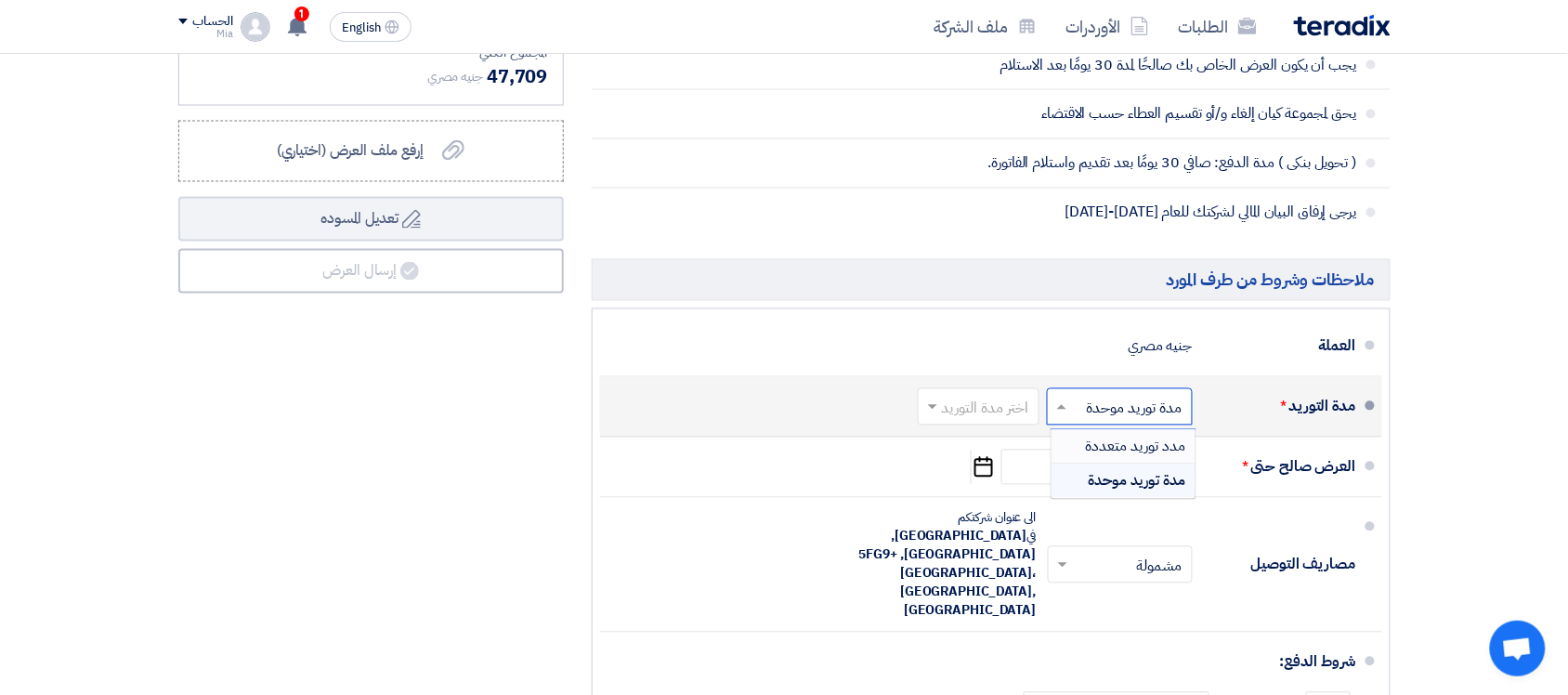
click at [1129, 446] on span "مدد توريد متعددة" at bounding box center [1136, 447] width 101 height 22
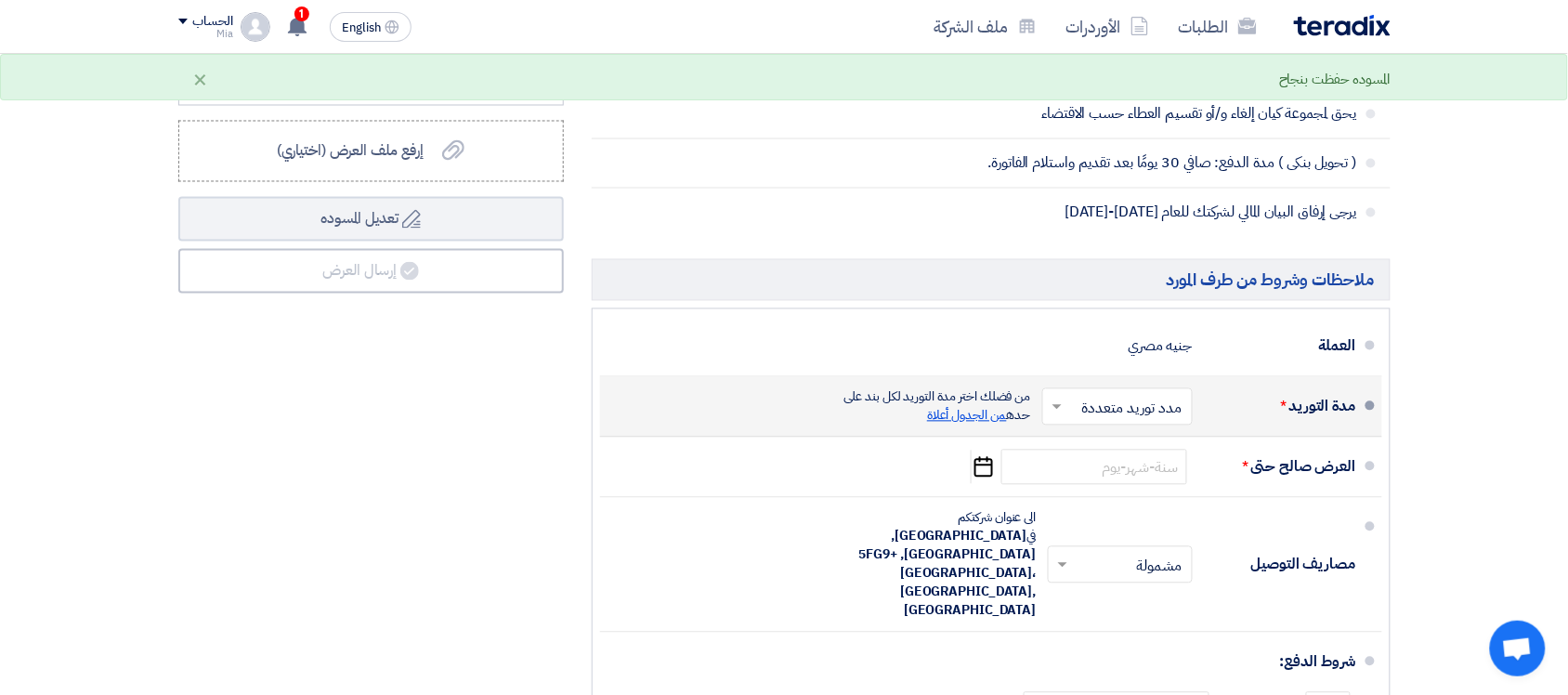
click at [953, 423] on span "من الجدول أعلاة" at bounding box center [967, 416] width 80 height 20
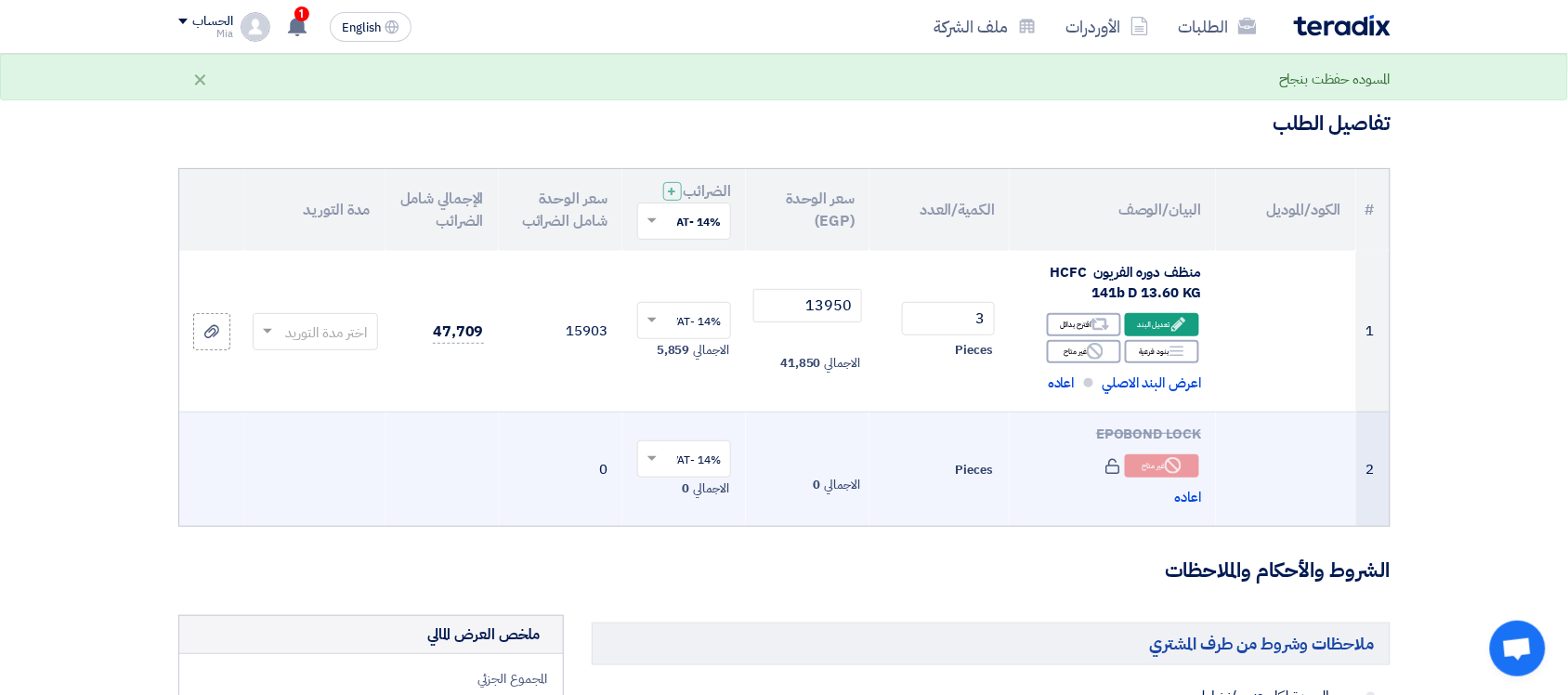
scroll to position [85, 0]
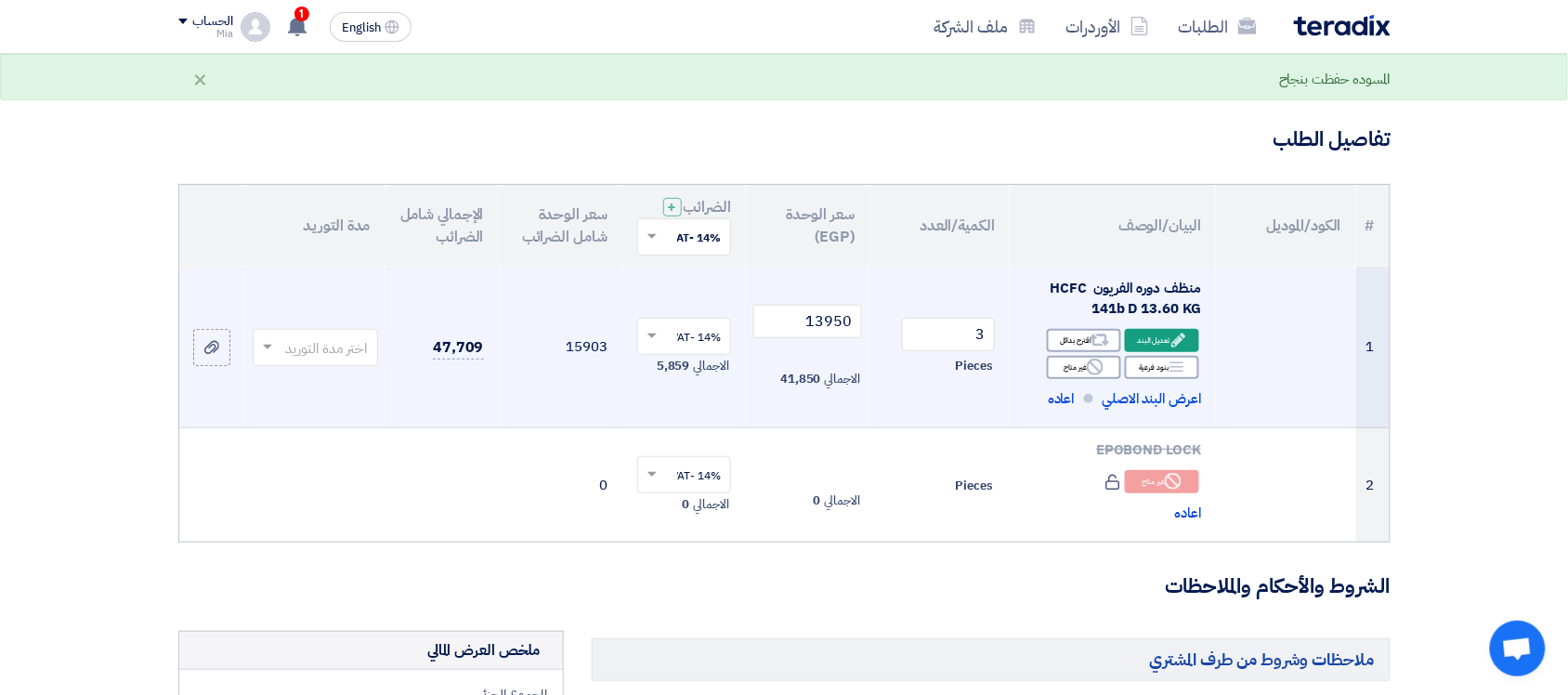
click at [346, 349] on input "text" at bounding box center [325, 348] width 88 height 30
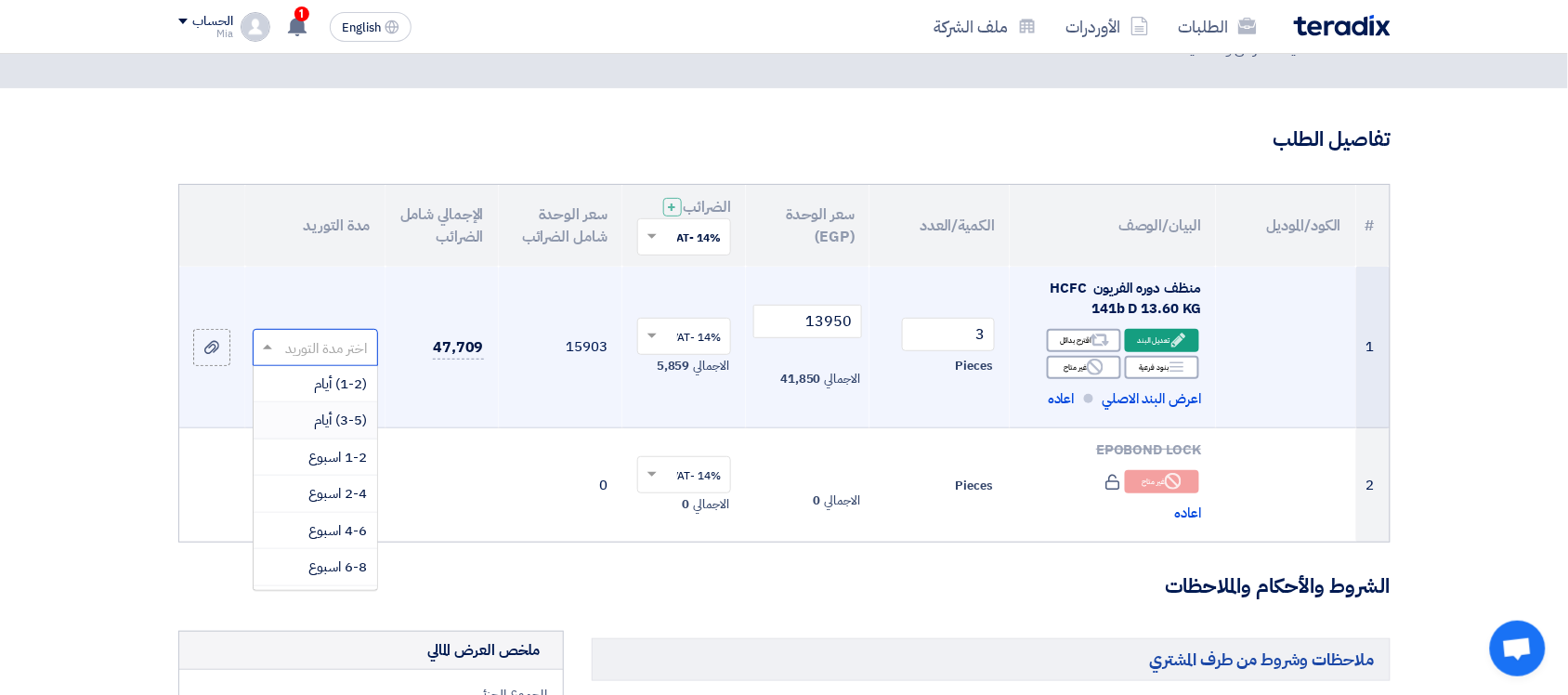
click at [345, 420] on span "(3-5) أيام" at bounding box center [342, 420] width 53 height 20
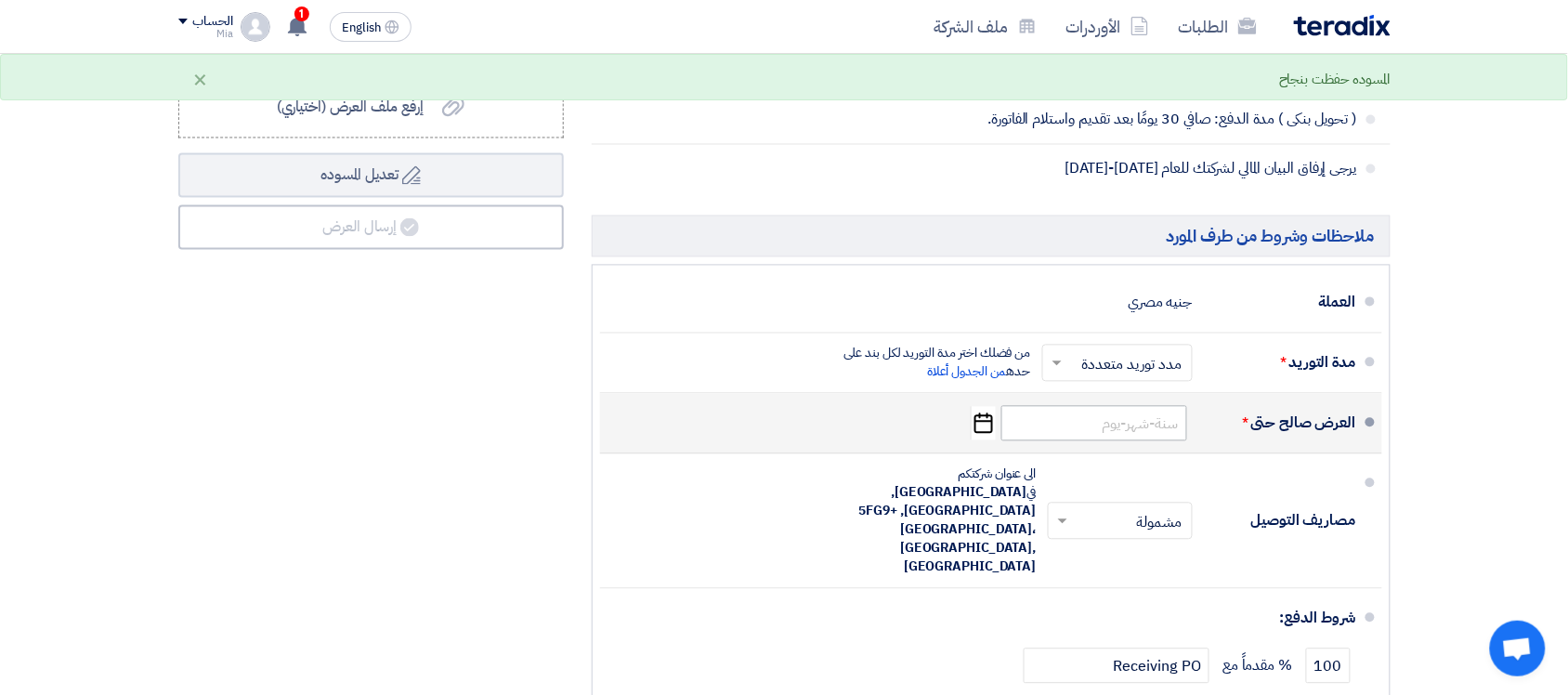
scroll to position [1014, 0]
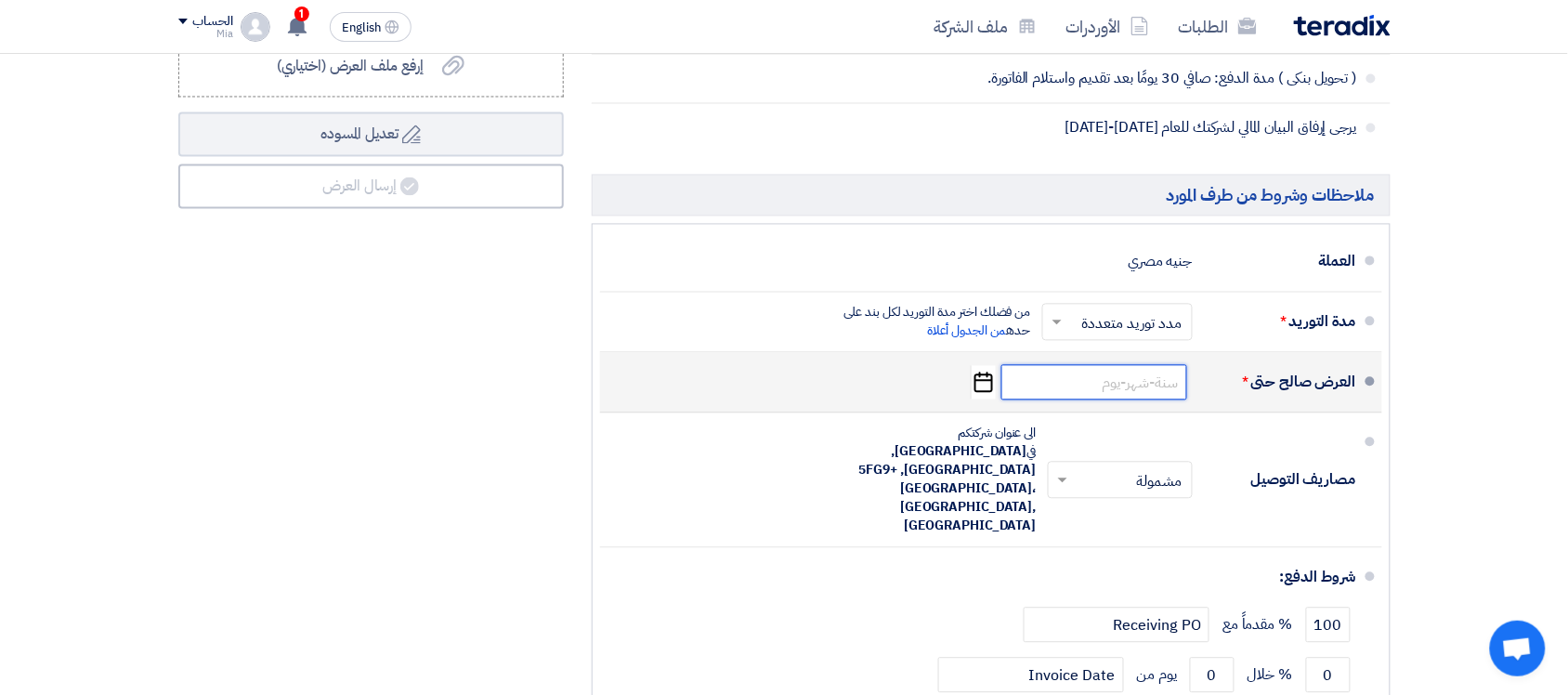
click at [1139, 384] on input at bounding box center [1094, 383] width 185 height 35
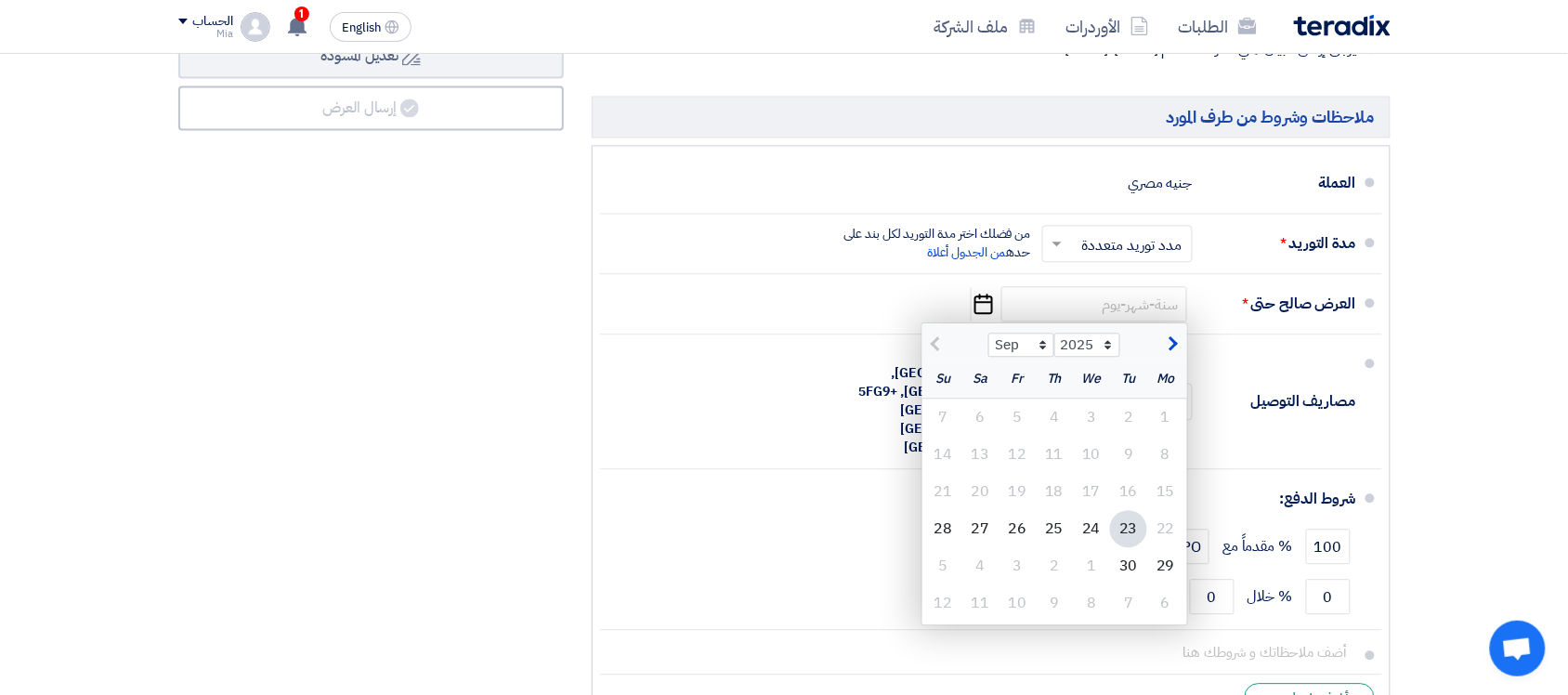
scroll to position [1247, 0]
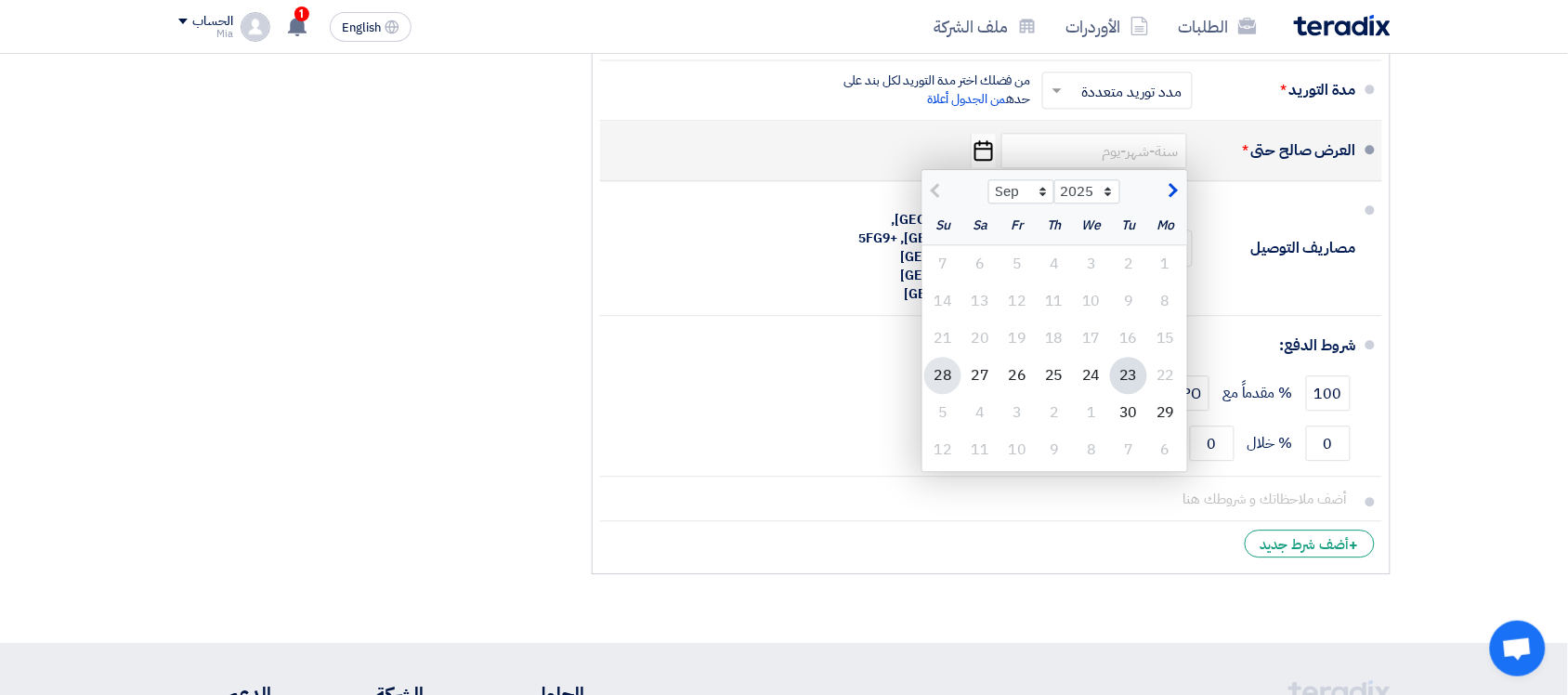
click at [940, 379] on div "28" at bounding box center [943, 376] width 37 height 37
type input "[DATE]"
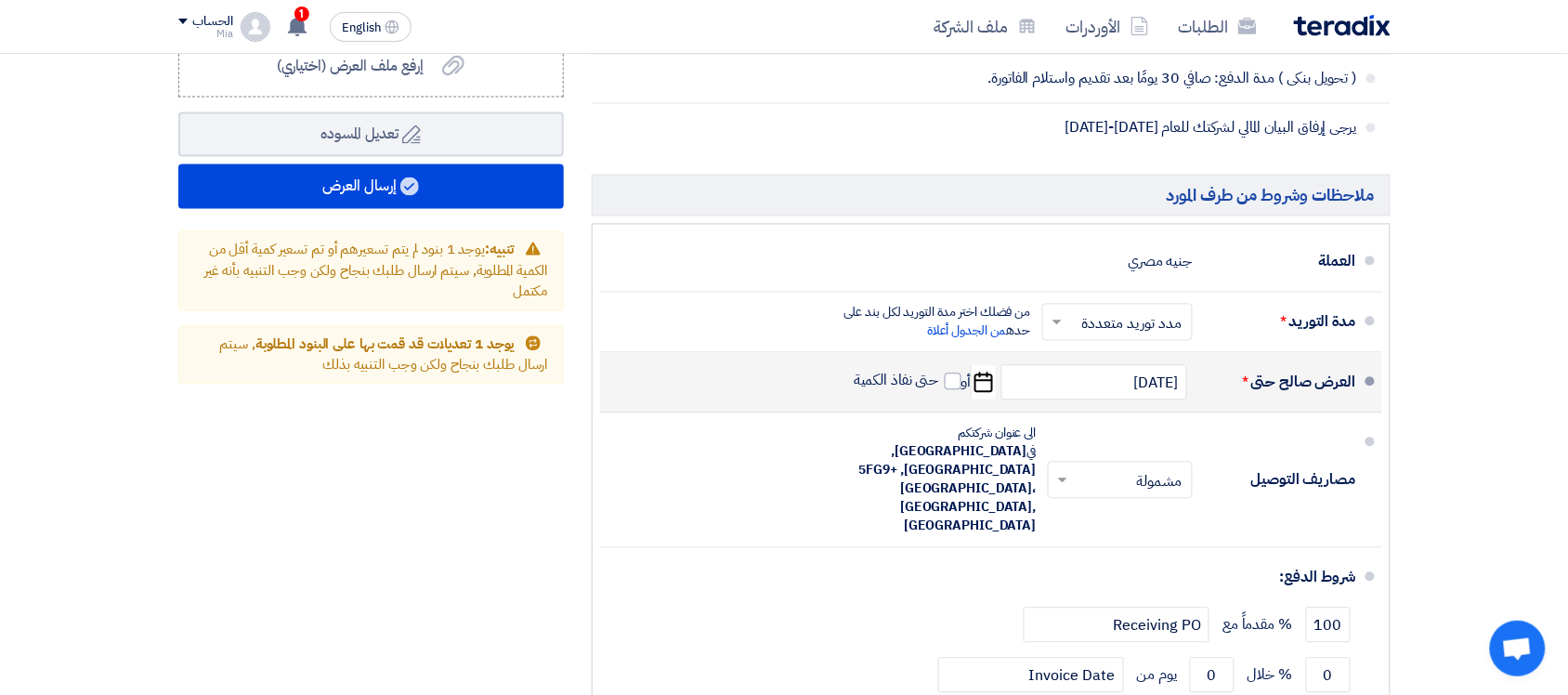
scroll to position [1130, 0]
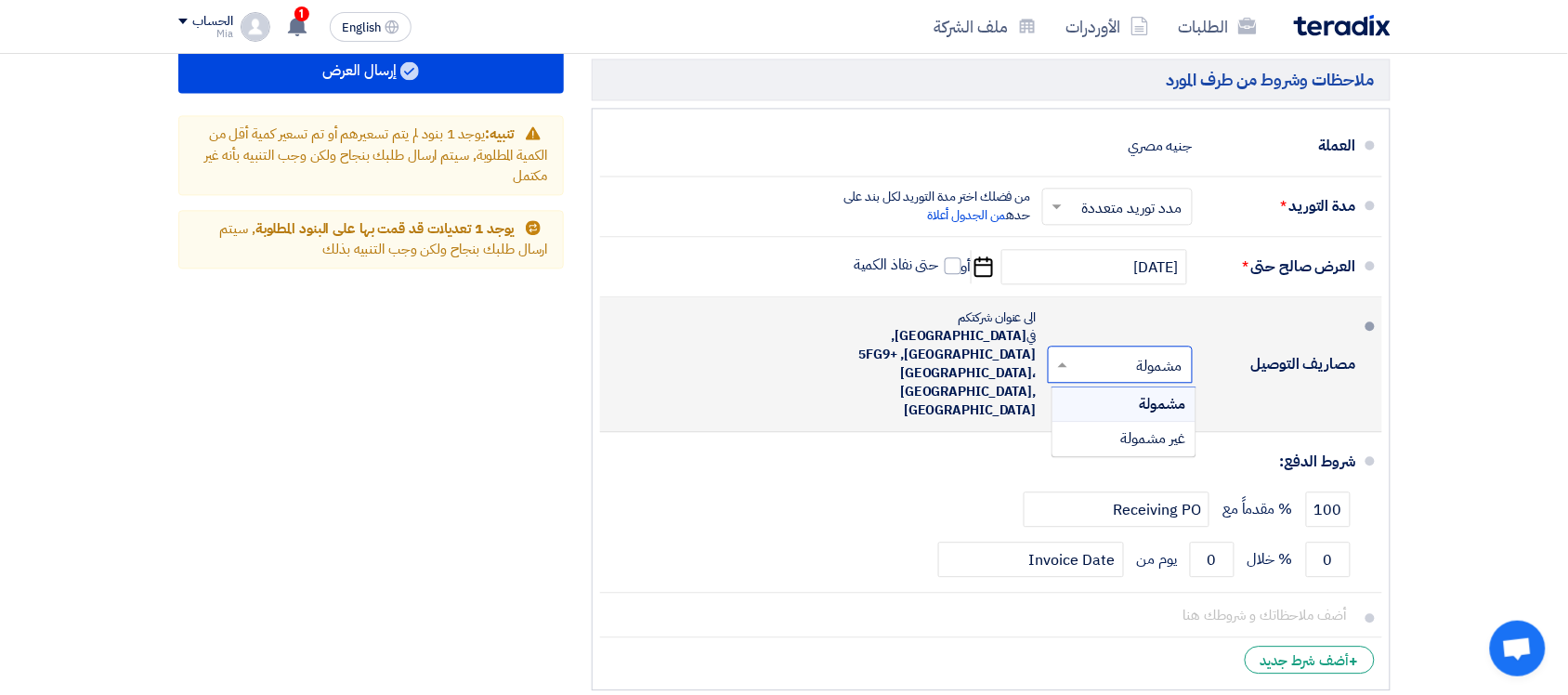
click at [1139, 353] on input "text" at bounding box center [1116, 367] width 136 height 27
click at [1144, 393] on span "مشمولة" at bounding box center [1163, 404] width 47 height 22
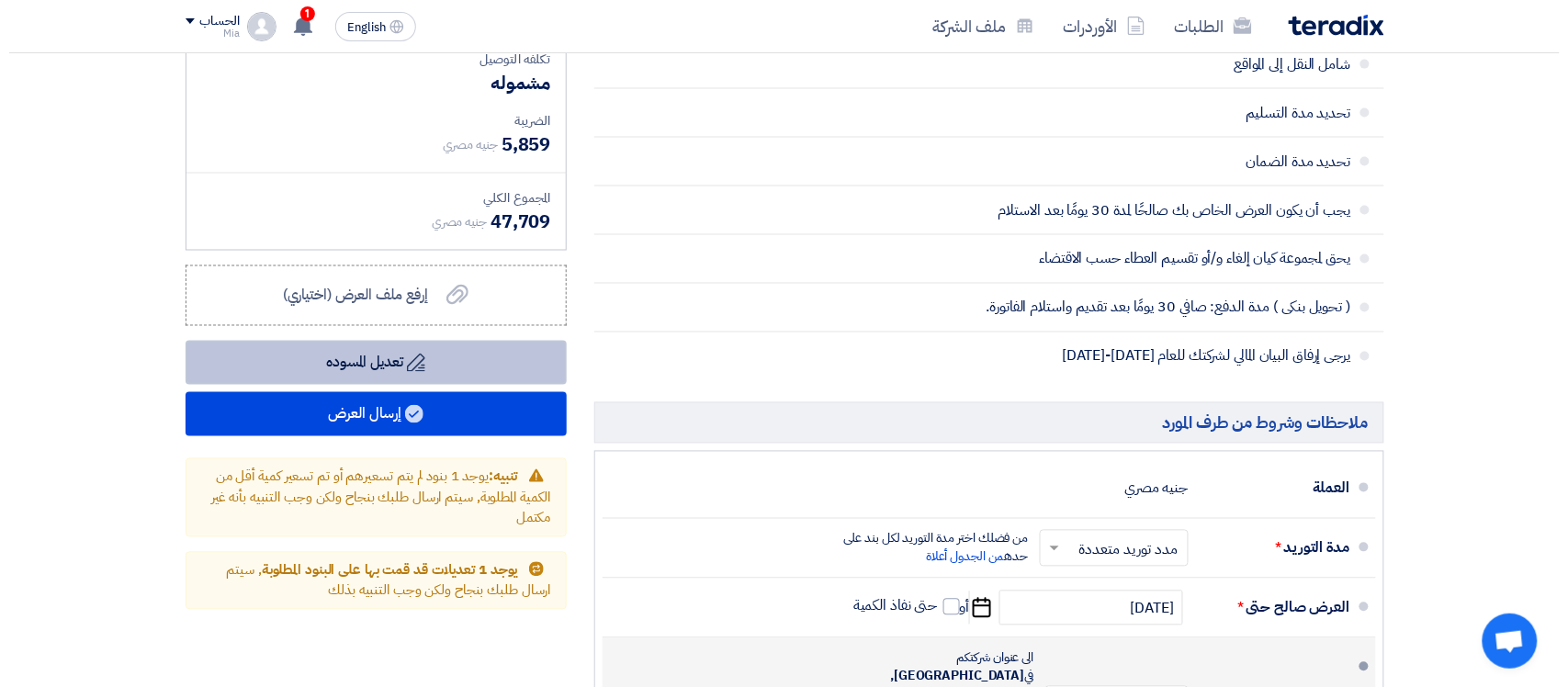
scroll to position [658, 0]
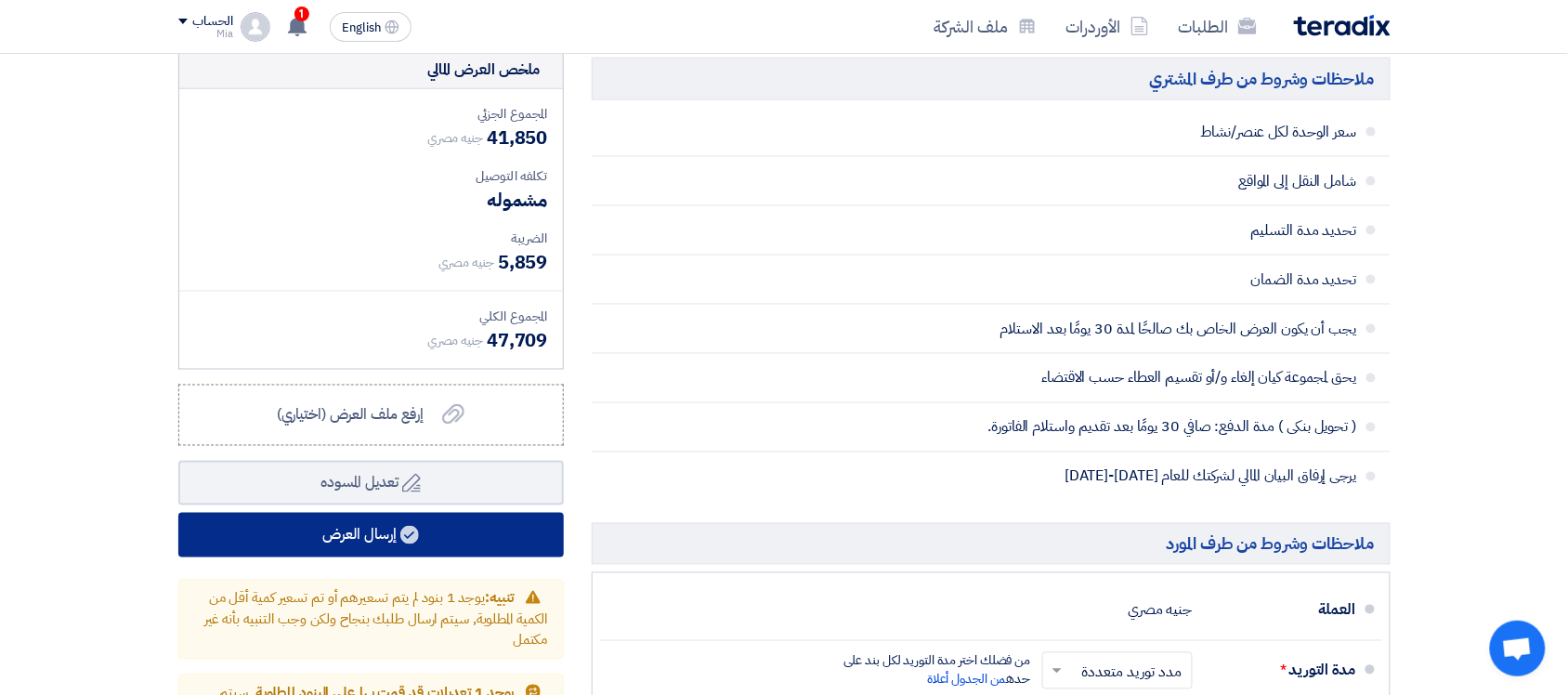
click at [405, 535] on use at bounding box center [409, 535] width 19 height 19
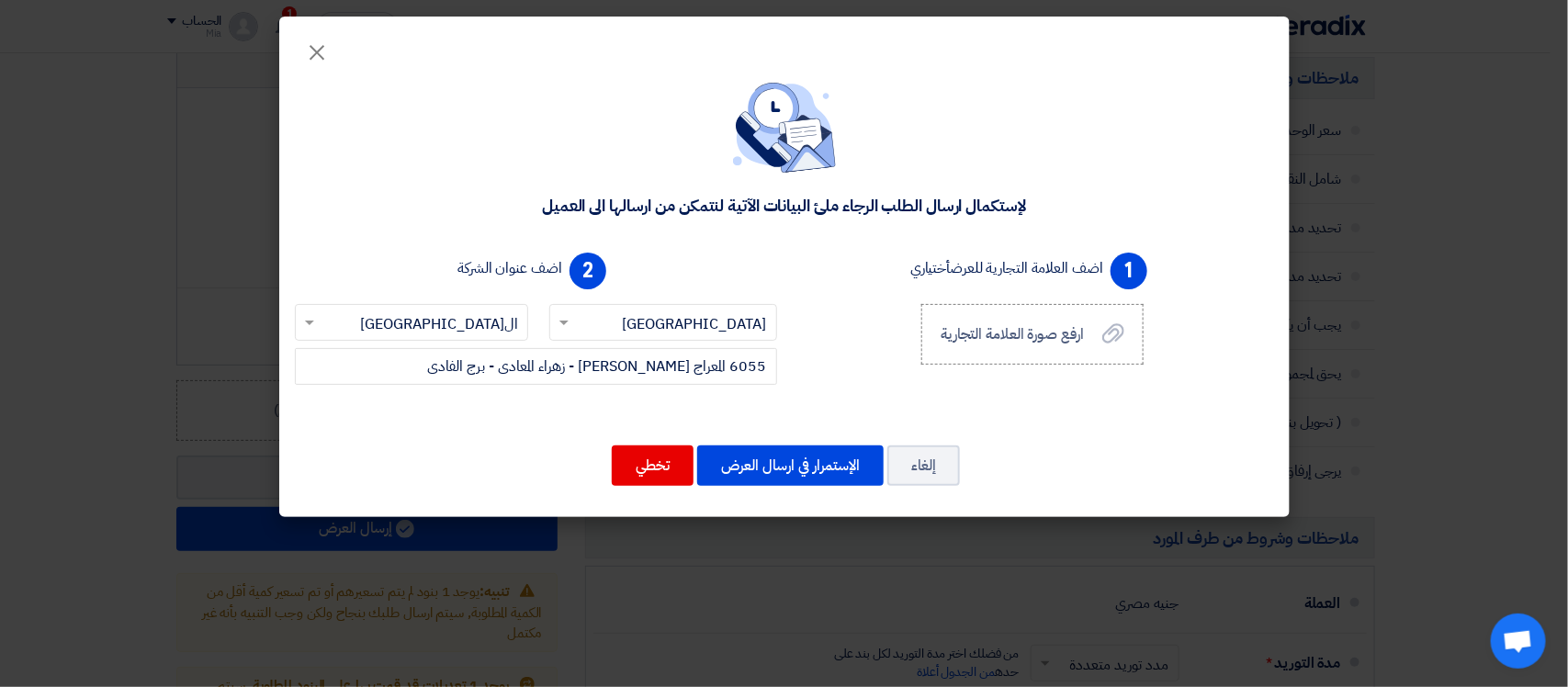
click at [483, 269] on label "اضف عنوان الشركة" at bounding box center [509, 268] width 105 height 22
click at [778, 466] on button "الإستمرار في ارسال العرض" at bounding box center [790, 466] width 186 height 41
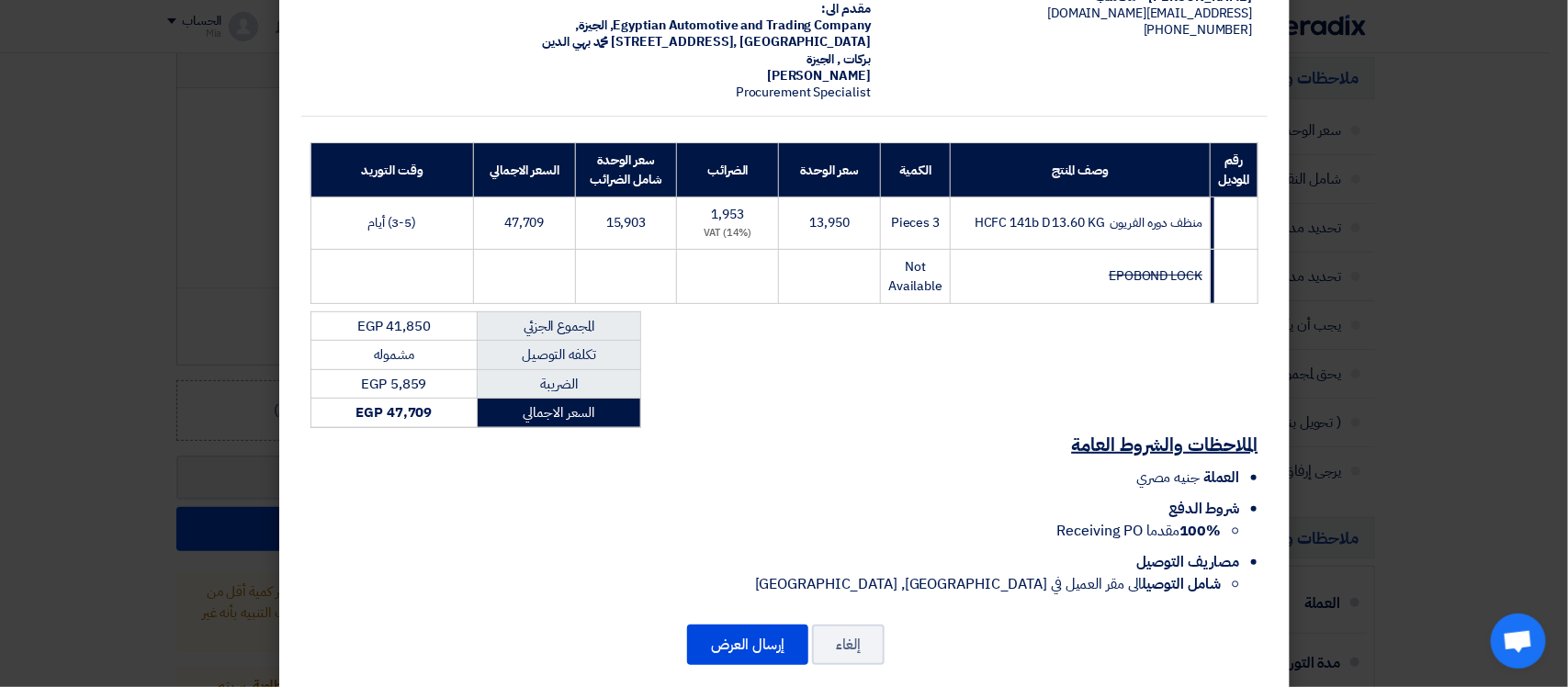
scroll to position [177, 0]
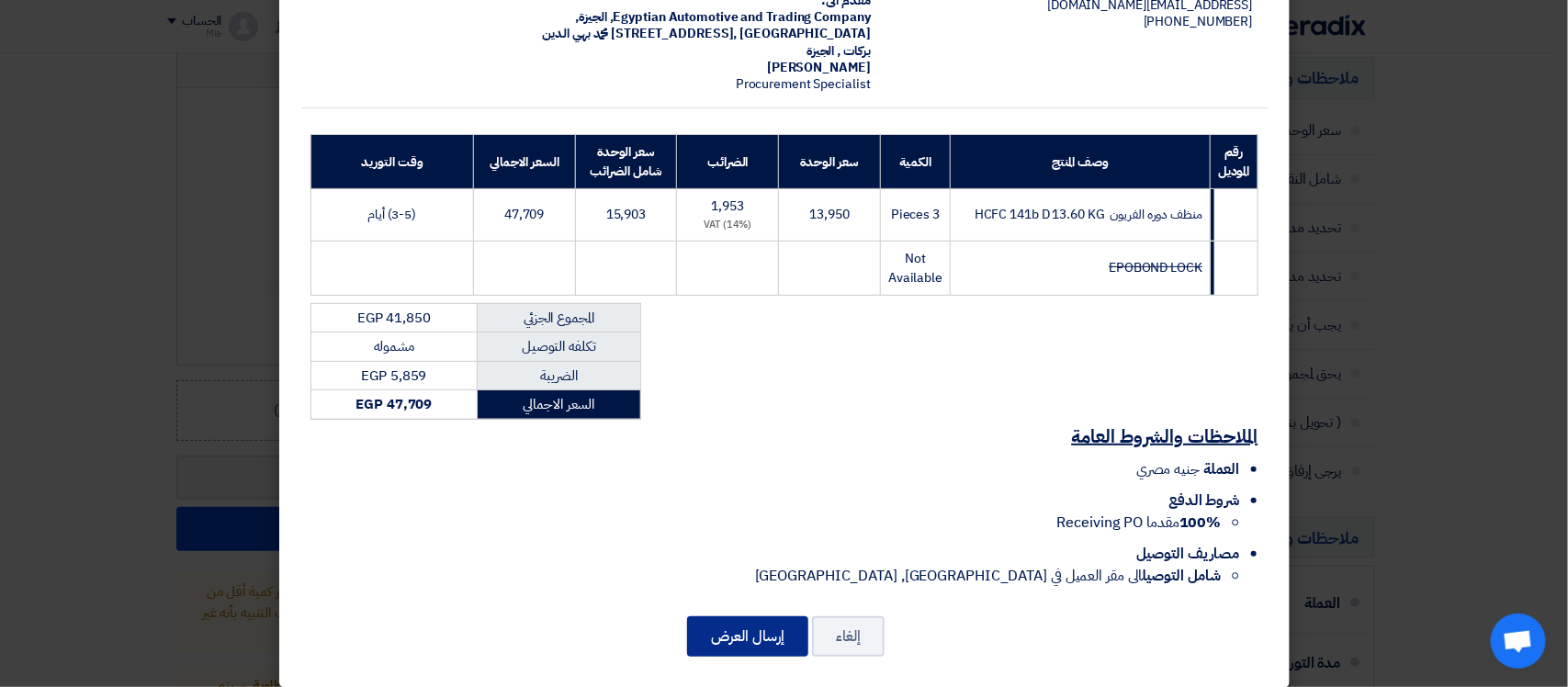
click at [769, 625] on button "إرسال العرض" at bounding box center [748, 637] width 122 height 41
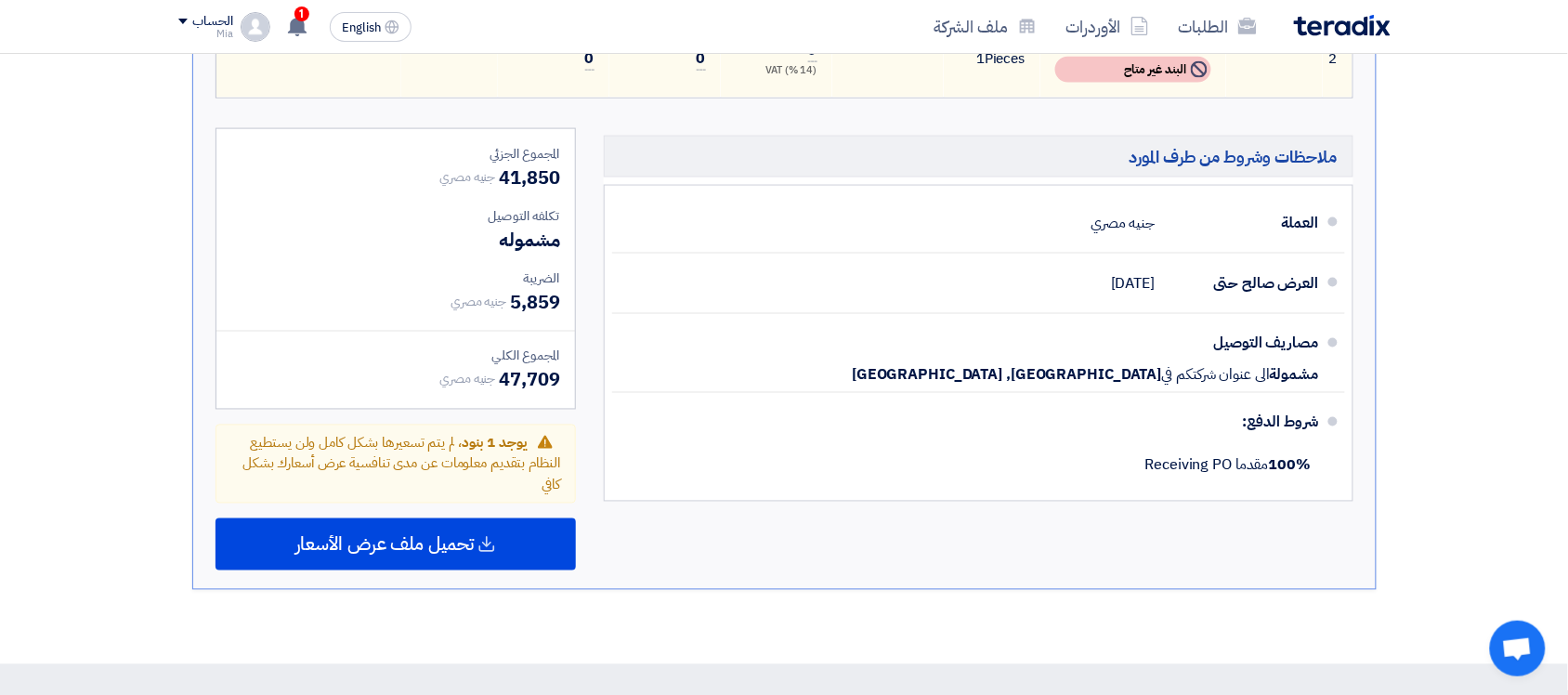
scroll to position [883, 0]
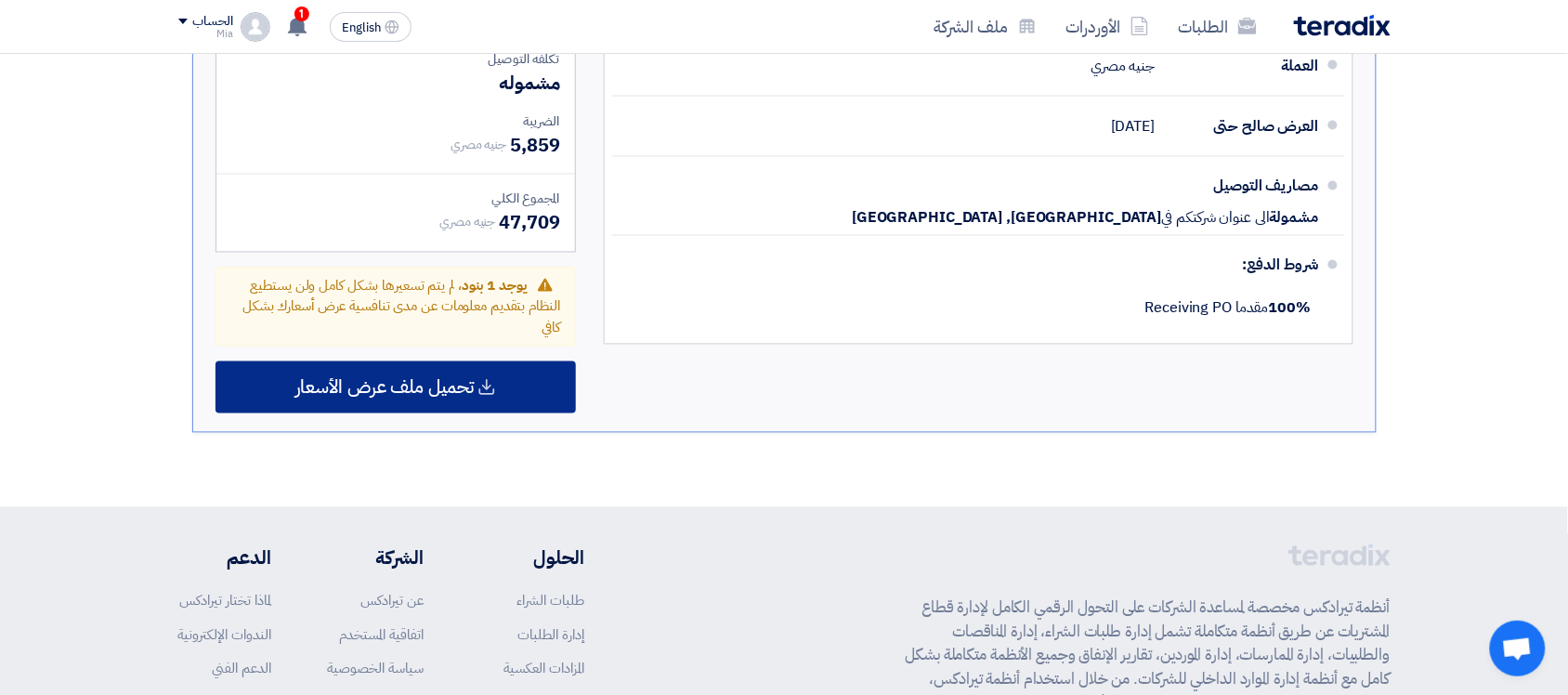
click at [395, 397] on div "تحميل ملف عرض الأسعار" at bounding box center [395, 387] width 360 height 52
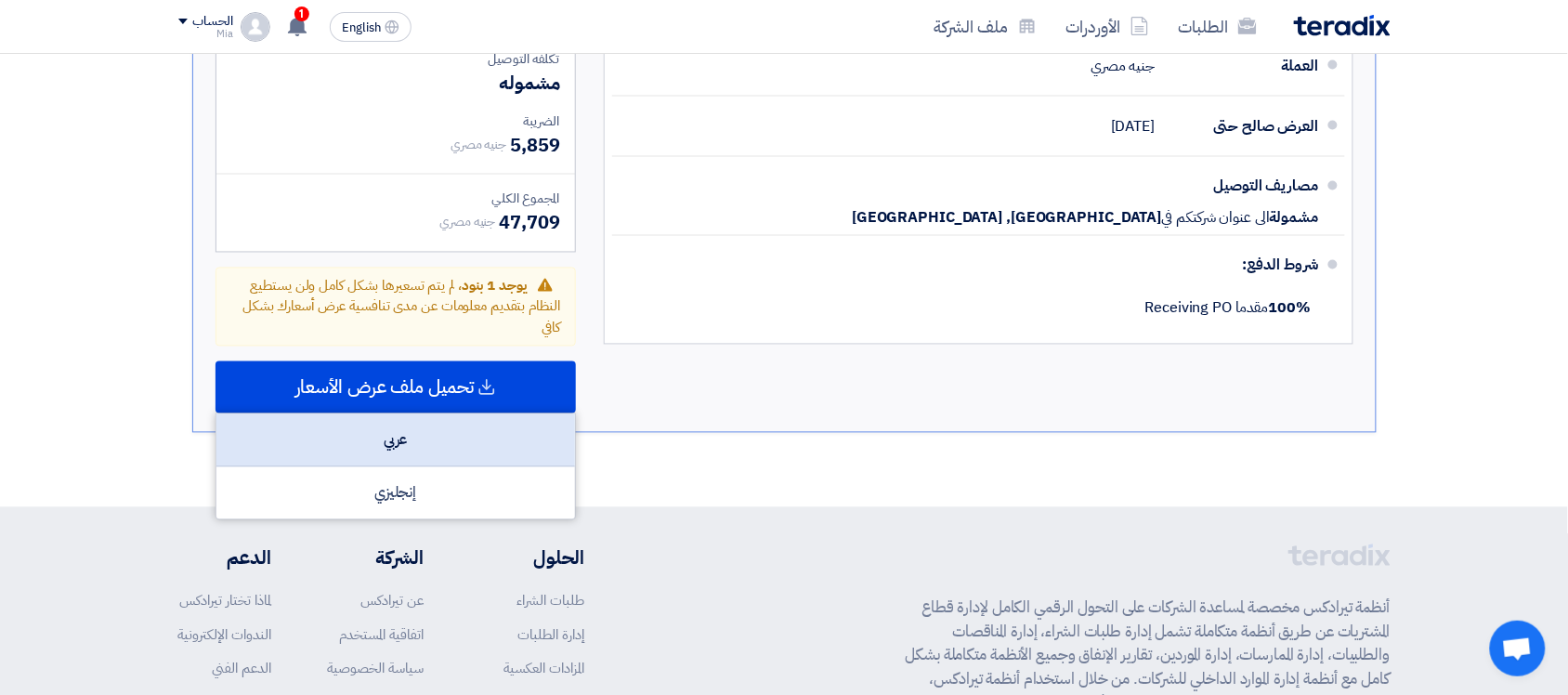
click at [399, 446] on div "عربي" at bounding box center [396, 441] width 359 height 53
